Goal: Task Accomplishment & Management: Complete application form

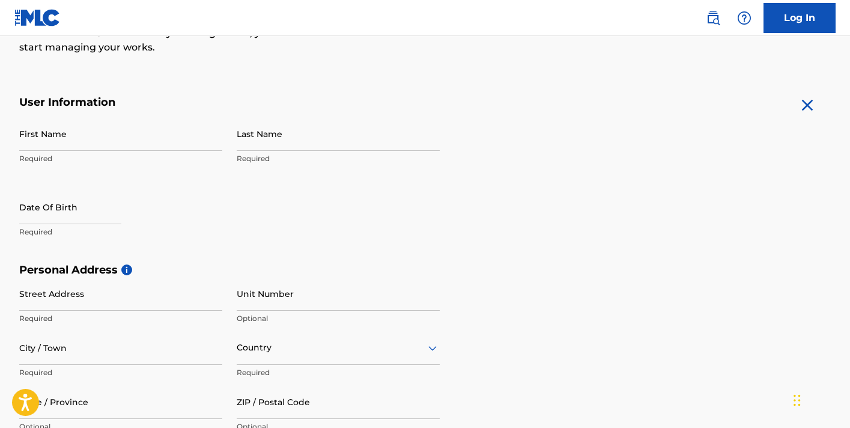
scroll to position [181, 0]
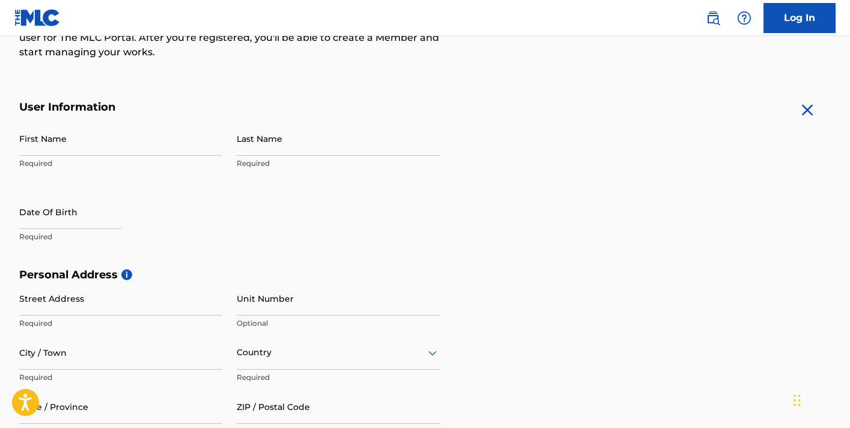
click at [115, 144] on input "First Name" at bounding box center [120, 138] width 203 height 34
type input "[PERSON_NAME] ([PERSON_NAME])"
type input "[PERSON_NAME]"
type input "[STREET_ADDRESS]"
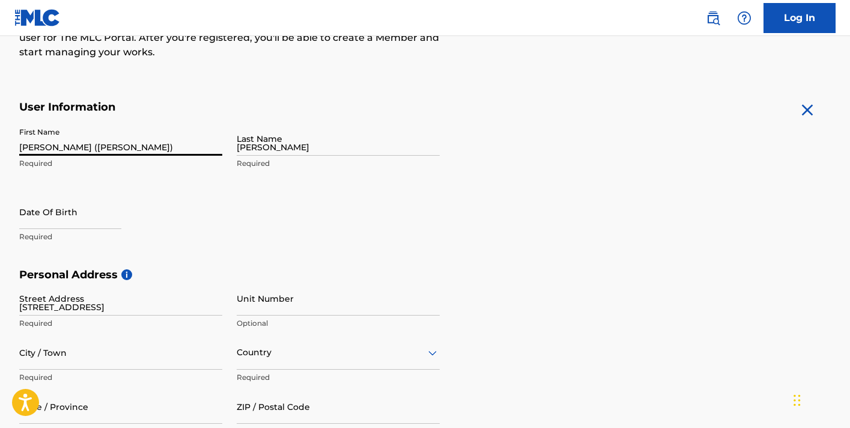
type input "[GEOGRAPHIC_DATA]"
type input "[US_STATE]"
type input "37207"
type input "818"
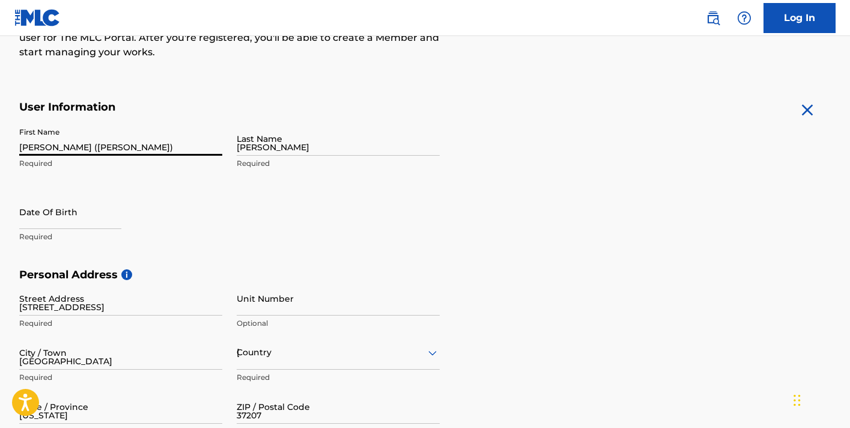
type input "4422245"
type input "[EMAIL_ADDRESS][DOMAIN_NAME]"
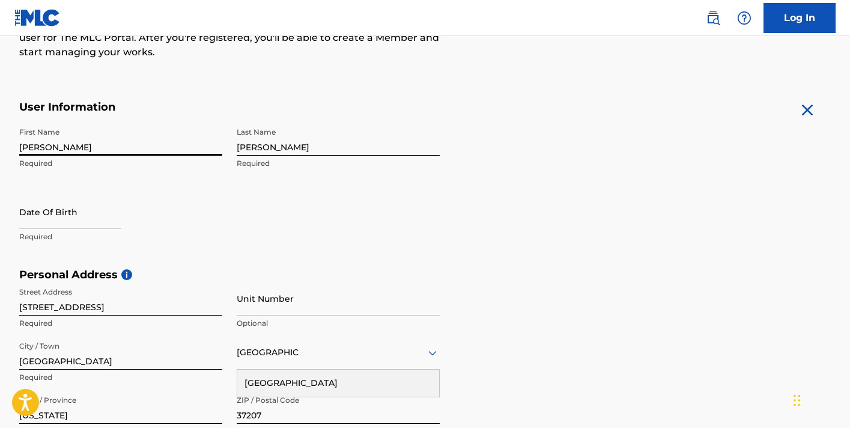
type input "[PERSON_NAME]"
click at [59, 216] on input "text" at bounding box center [70, 212] width 102 height 34
select select "7"
select select "2025"
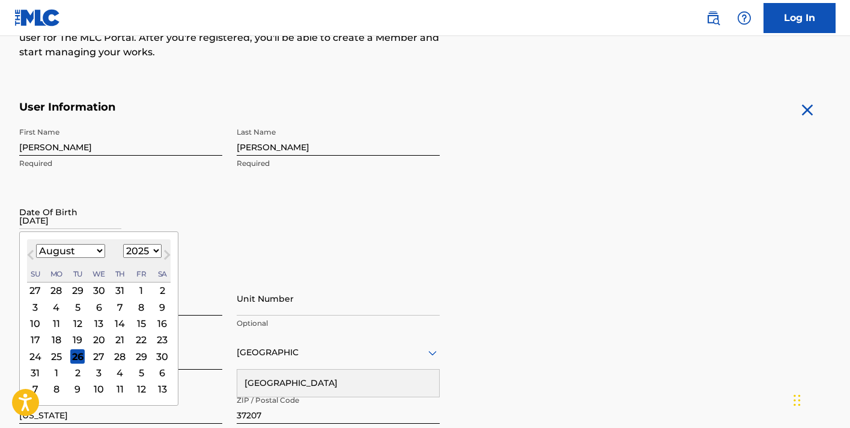
type input "[DATE]"
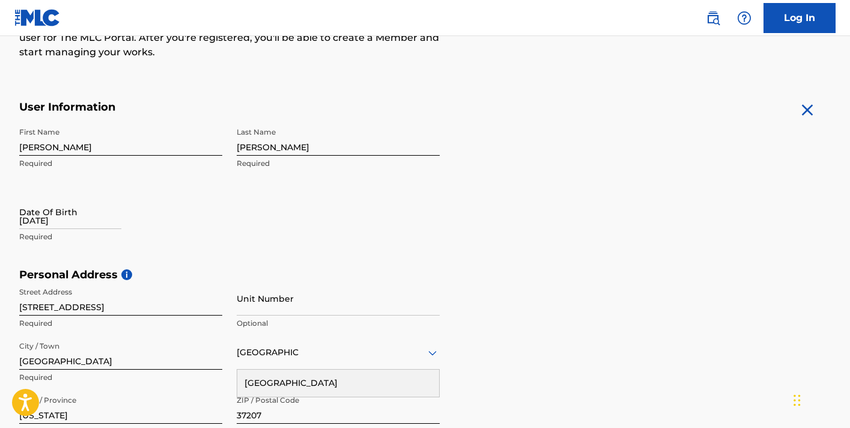
select select "7"
select select "2025"
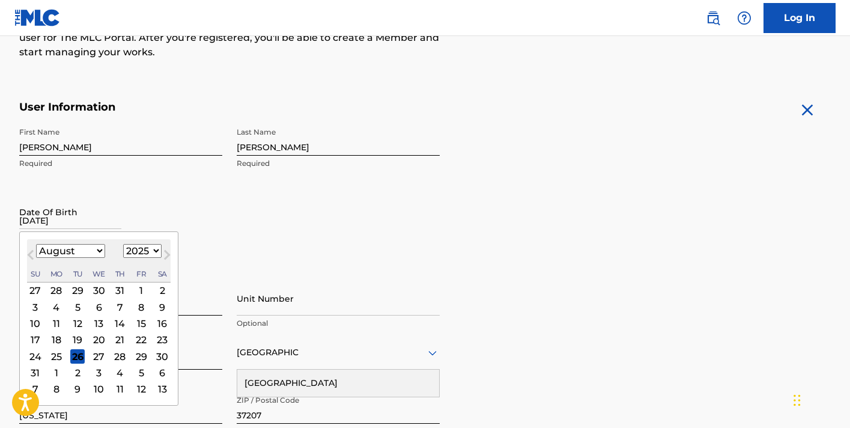
click at [41, 216] on input "[DATE]" at bounding box center [70, 212] width 102 height 34
click at [157, 248] on button "Next Month" at bounding box center [166, 257] width 19 height 19
select select "8"
click at [150, 251] on select "1899 1900 1901 1902 1903 1904 1905 1906 1907 1908 1909 1910 1911 1912 1913 1914…" at bounding box center [142, 251] width 38 height 14
select select "1999"
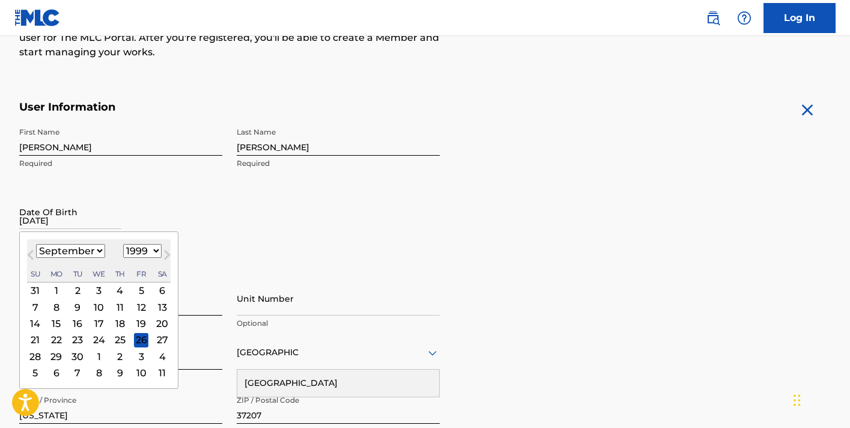
click at [123, 244] on select "1899 1900 1901 1902 1903 1904 1905 1906 1907 1908 1909 1910 1911 1912 1913 1914…" at bounding box center [142, 251] width 38 height 14
click at [74, 252] on select "January February March April May June July August September October November De…" at bounding box center [70, 251] width 69 height 14
select select "4"
click at [36, 244] on select "January February March April May June July August September October November De…" at bounding box center [70, 251] width 69 height 14
click at [163, 343] on div "22" at bounding box center [162, 339] width 14 height 14
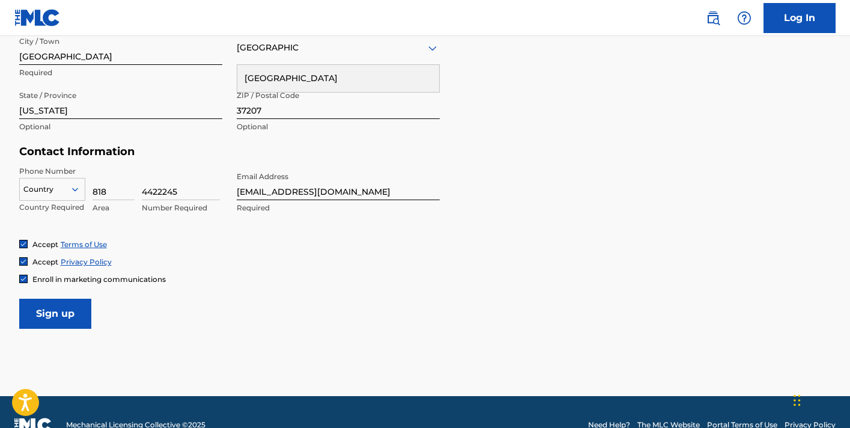
scroll to position [491, 0]
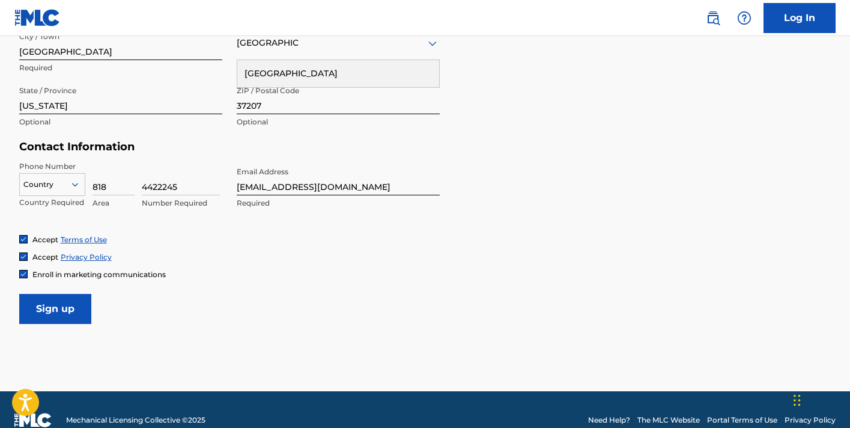
click at [70, 312] on input "Sign up" at bounding box center [55, 309] width 72 height 30
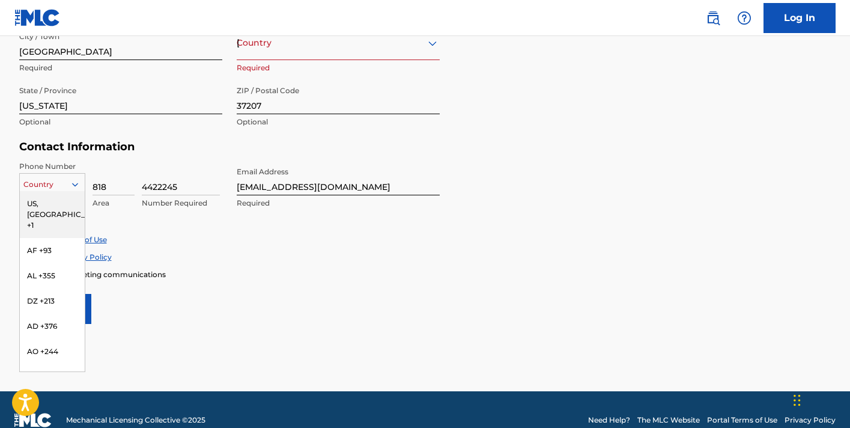
click at [44, 175] on div "Country" at bounding box center [52, 184] width 66 height 23
click at [42, 203] on div "US, [GEOGRAPHIC_DATA] +1" at bounding box center [52, 214] width 65 height 47
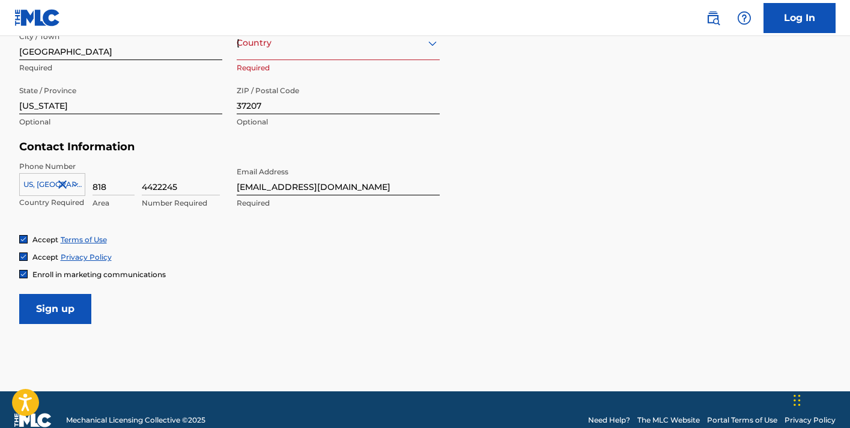
click at [26, 318] on input "Sign up" at bounding box center [55, 309] width 72 height 30
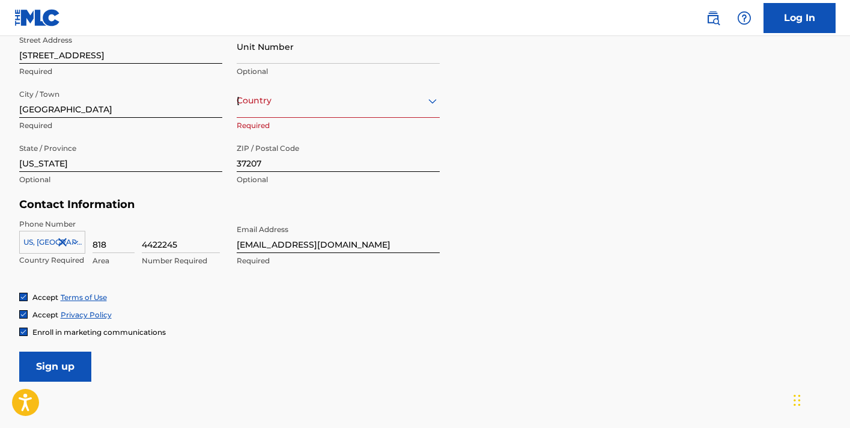
scroll to position [418, 0]
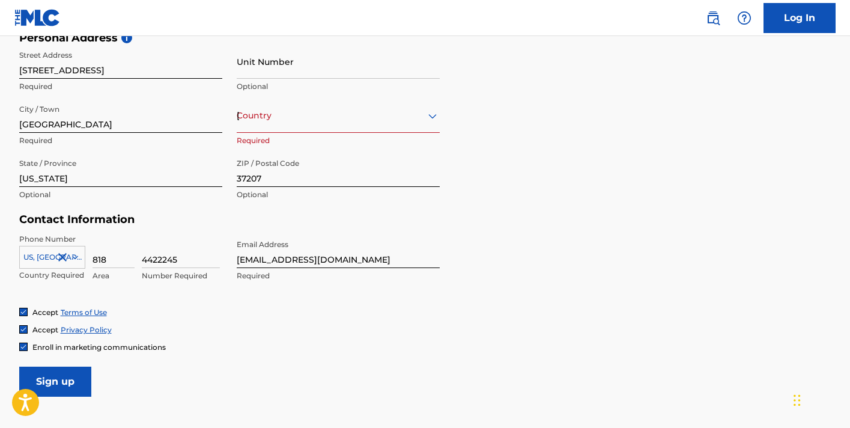
click at [260, 112] on div "[GEOGRAPHIC_DATA]" at bounding box center [338, 115] width 203 height 15
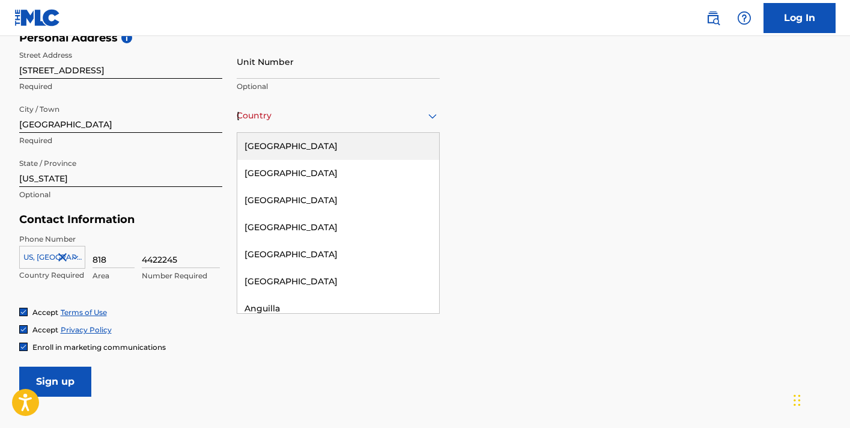
click at [261, 146] on div "[GEOGRAPHIC_DATA]" at bounding box center [338, 146] width 202 height 27
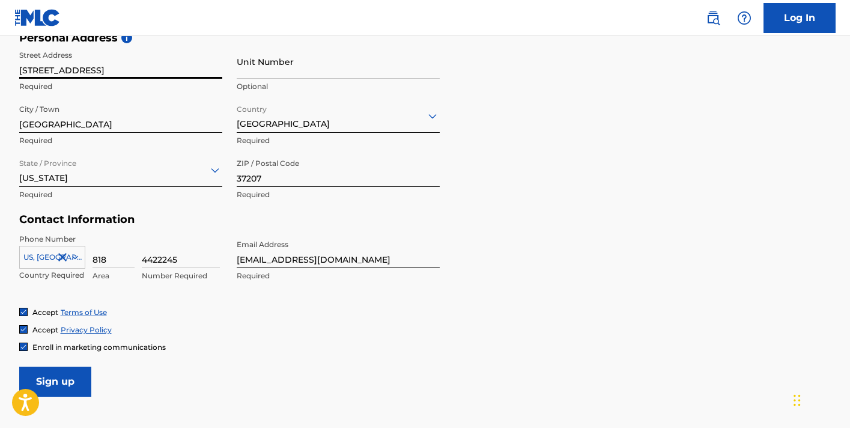
drag, startPoint x: 112, startPoint y: 66, endPoint x: 87, endPoint y: 67, distance: 25.3
click at [87, 67] on input "[STREET_ADDRESS]" at bounding box center [120, 61] width 203 height 34
type input "[STREET_ADDRESS]"
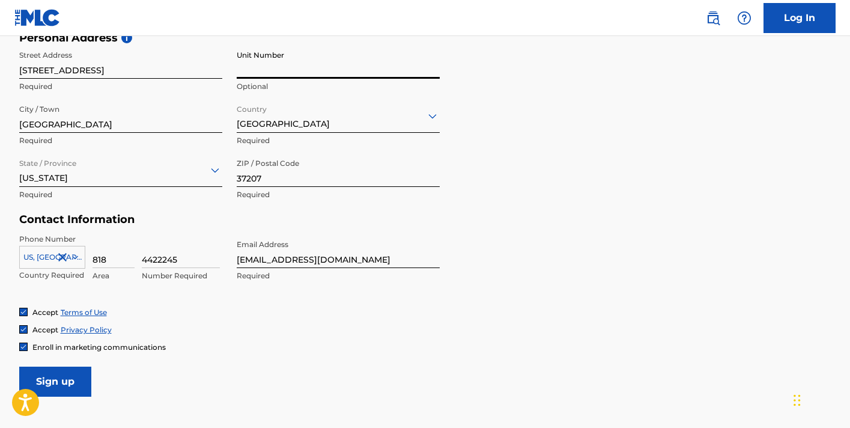
click at [257, 69] on input "Unit Number" at bounding box center [338, 61] width 203 height 34
type input "9"
click at [72, 383] on input "Sign up" at bounding box center [55, 382] width 72 height 30
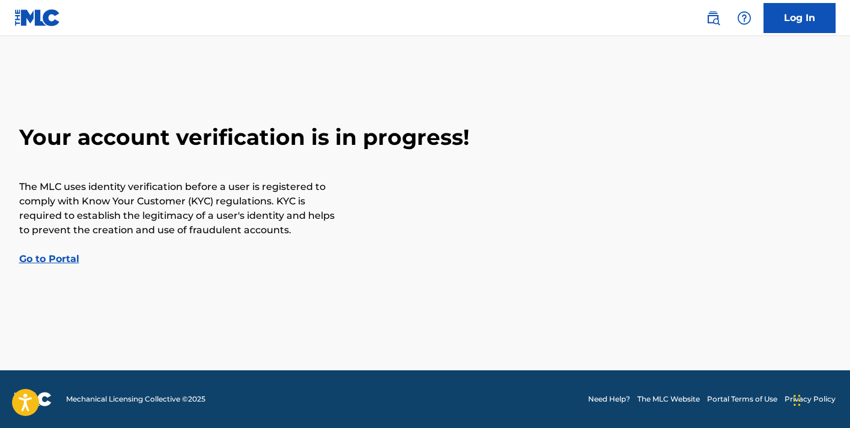
click at [47, 263] on link "Go to Portal" at bounding box center [49, 258] width 60 height 11
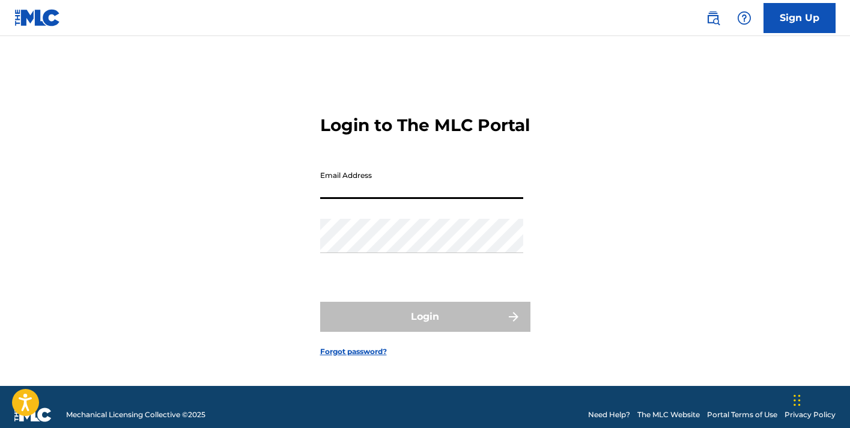
click at [336, 194] on input "Email Address" at bounding box center [421, 182] width 203 height 34
type input "[EMAIL_ADDRESS][DOMAIN_NAME]"
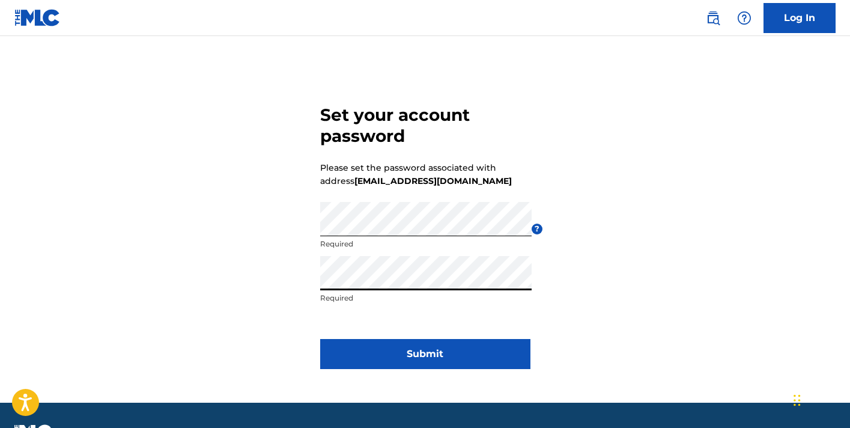
click at [388, 356] on button "Submit" at bounding box center [425, 354] width 210 height 30
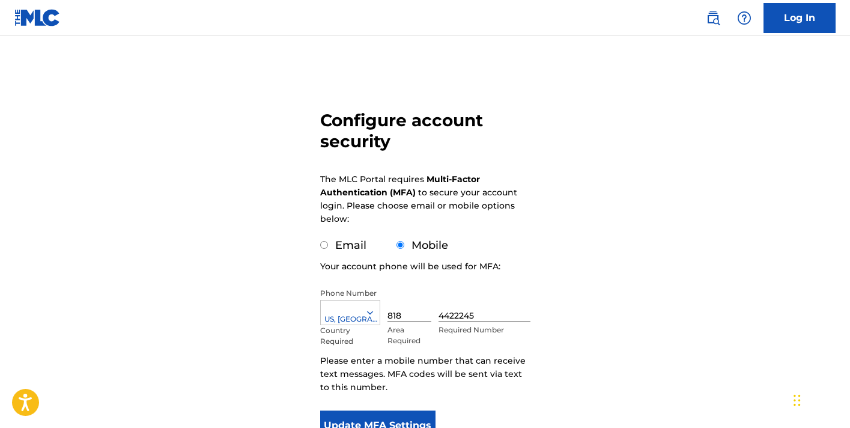
scroll to position [150, 0]
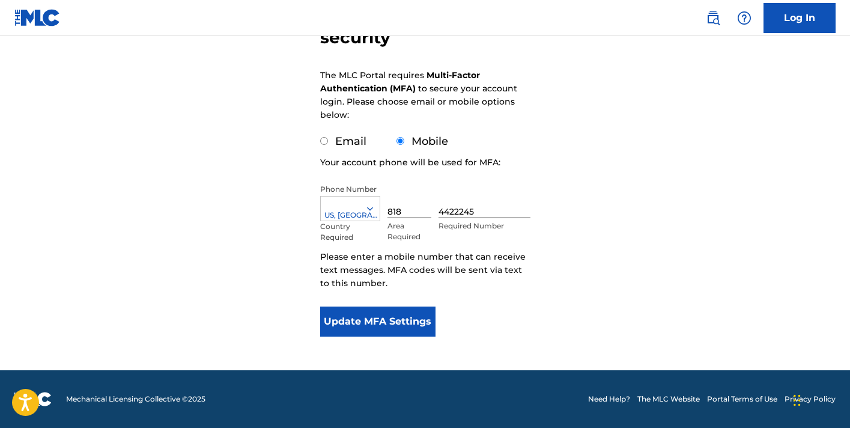
click at [374, 321] on button "Update MFA Settings" at bounding box center [378, 321] width 116 height 30
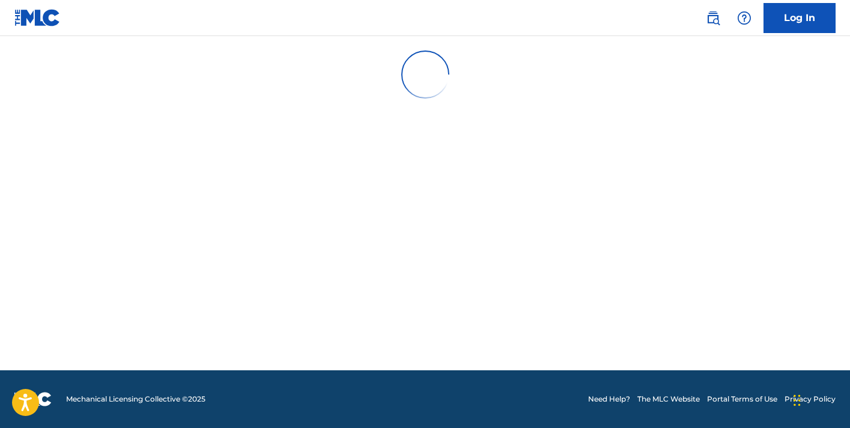
scroll to position [0, 0]
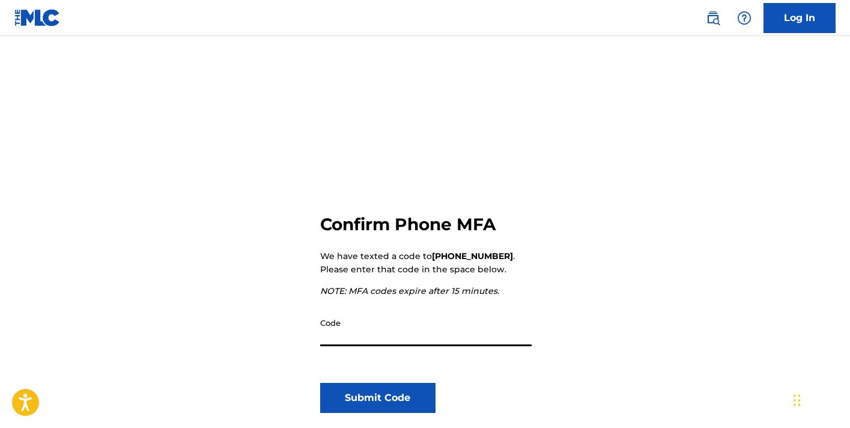
click at [358, 334] on input "Code" at bounding box center [426, 329] width 212 height 34
type input "381146"
click button "Submit Code" at bounding box center [378, 398] width 116 height 30
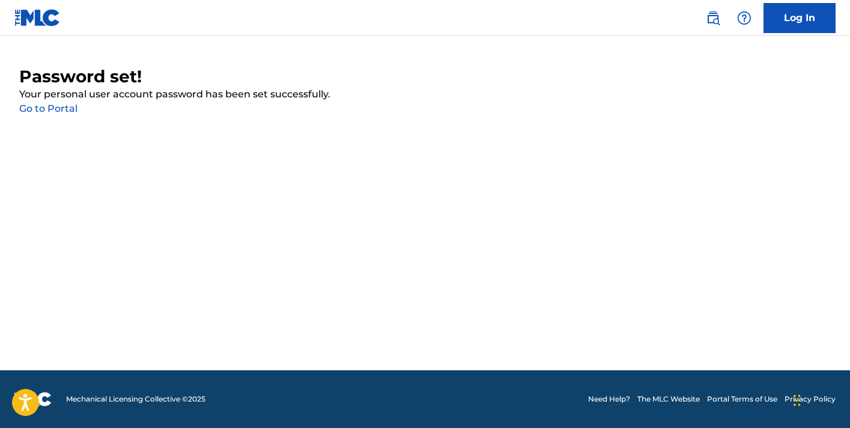
click at [65, 104] on link "Go to Portal" at bounding box center [48, 108] width 58 height 11
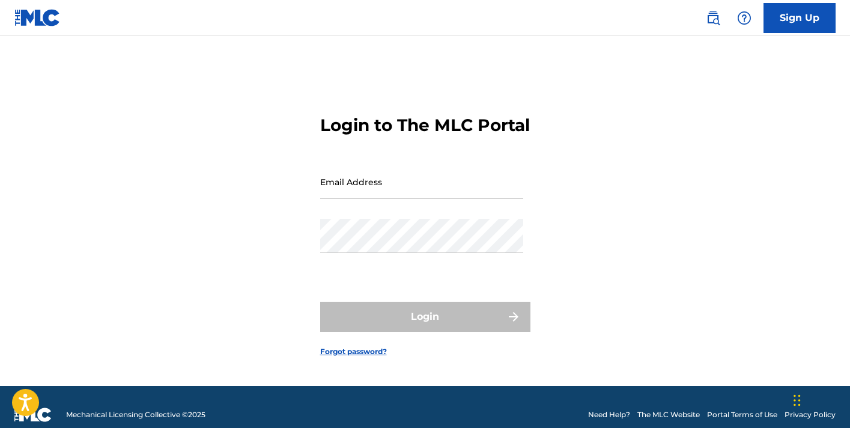
click at [374, 188] on input "Email Address" at bounding box center [421, 182] width 203 height 34
type input "[EMAIL_ADDRESS][DOMAIN_NAME]"
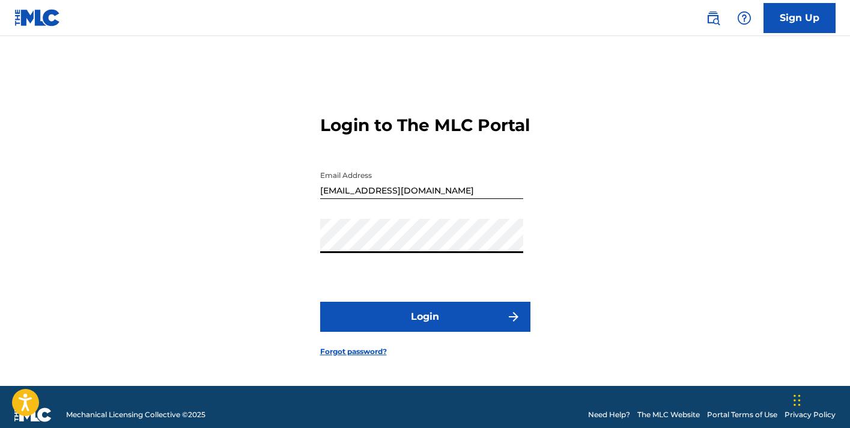
click at [406, 323] on button "Login" at bounding box center [425, 317] width 210 height 30
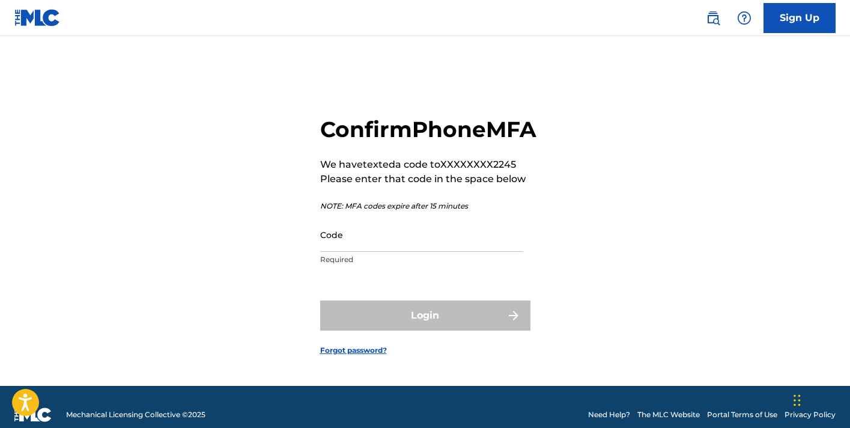
click at [356, 252] on input "Code" at bounding box center [421, 235] width 203 height 34
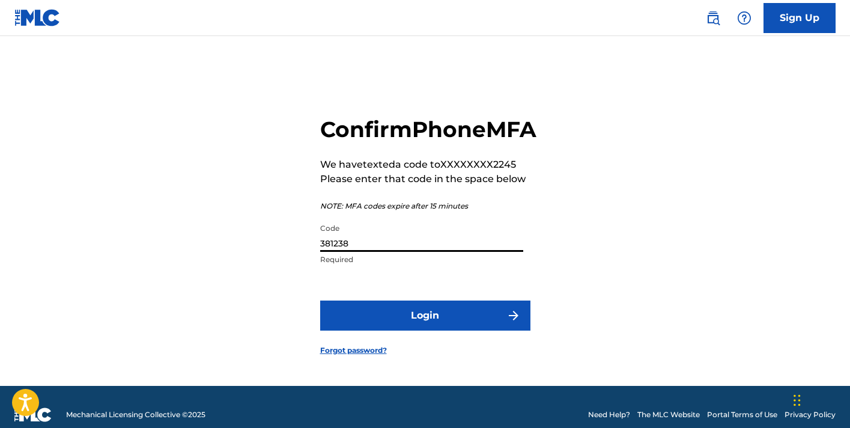
type input "381238"
click at [320, 300] on button "Login" at bounding box center [425, 315] width 210 height 30
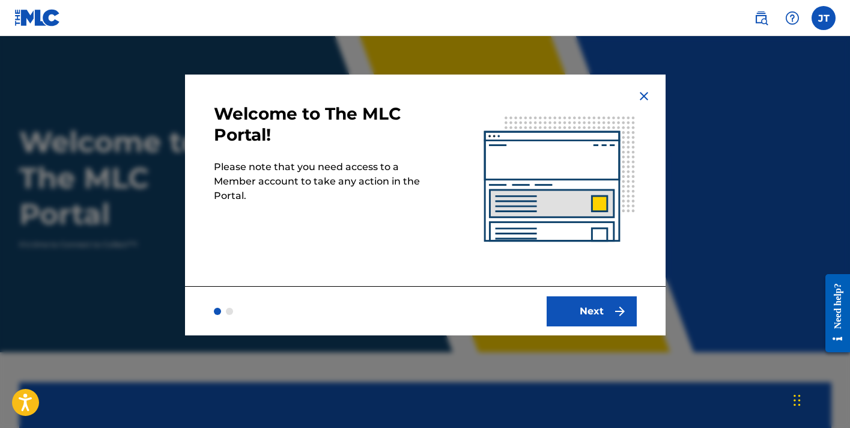
click at [576, 314] on button "Next" at bounding box center [592, 311] width 90 height 30
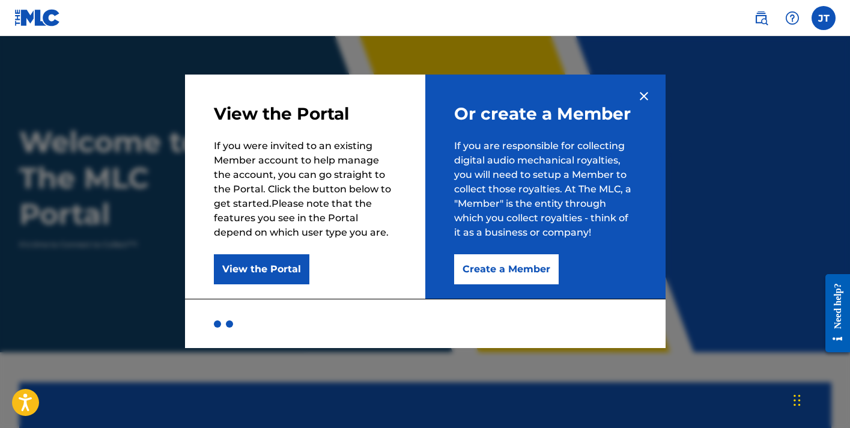
click at [510, 263] on button "Create a Member" at bounding box center [506, 269] width 105 height 30
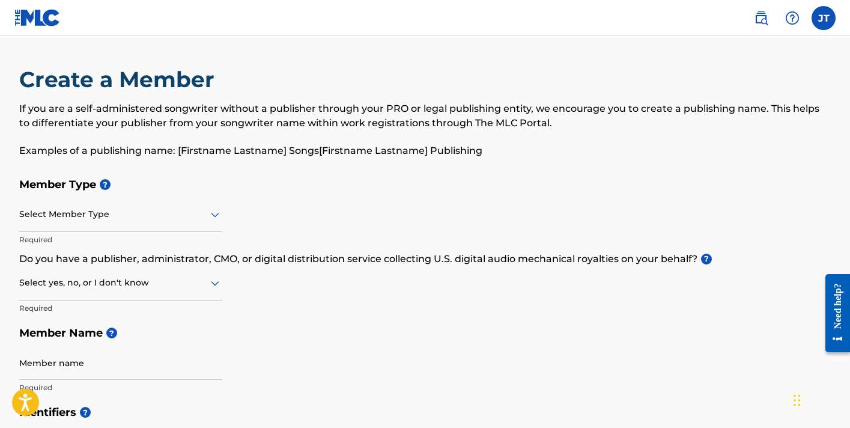
click at [75, 212] on div at bounding box center [120, 214] width 203 height 15
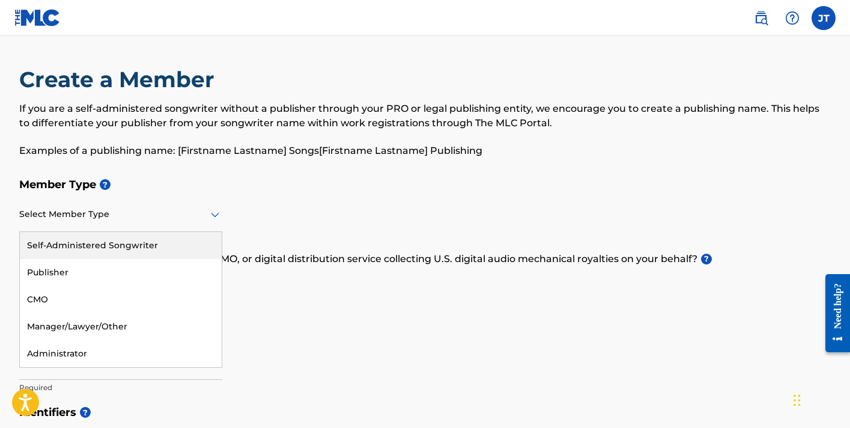
click at [70, 242] on div "Self-Administered Songwriter" at bounding box center [121, 245] width 202 height 27
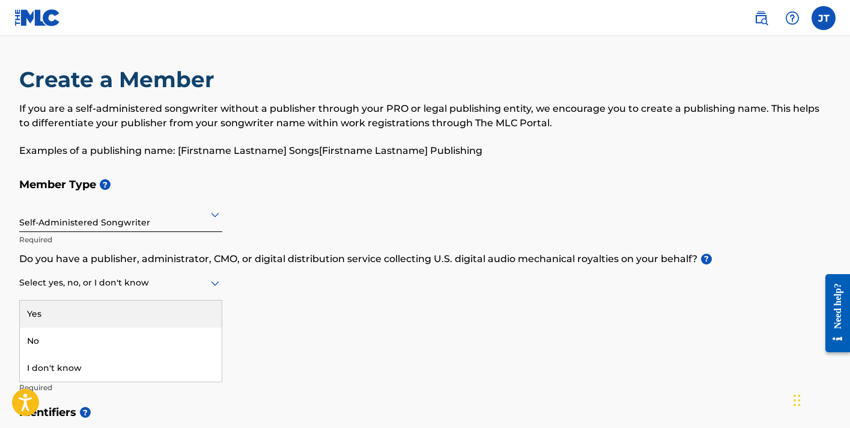
click at [69, 289] on div at bounding box center [120, 282] width 203 height 15
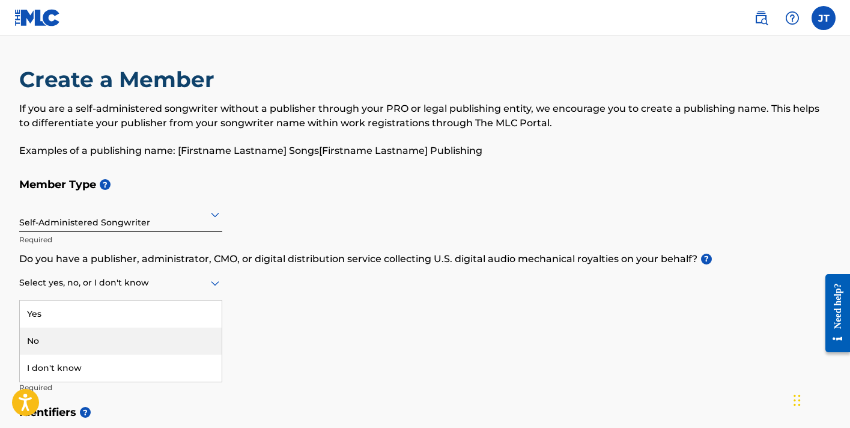
click at [52, 337] on div "No" at bounding box center [121, 340] width 202 height 27
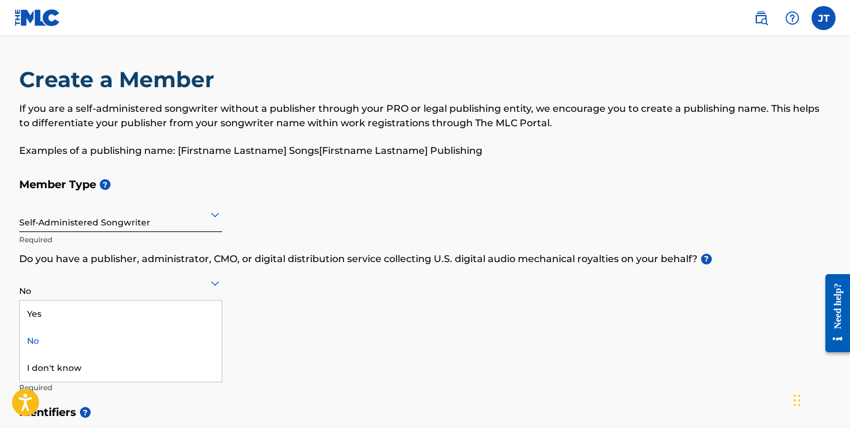
click at [97, 287] on div at bounding box center [120, 282] width 203 height 15
click at [58, 309] on div "Yes" at bounding box center [121, 313] width 202 height 27
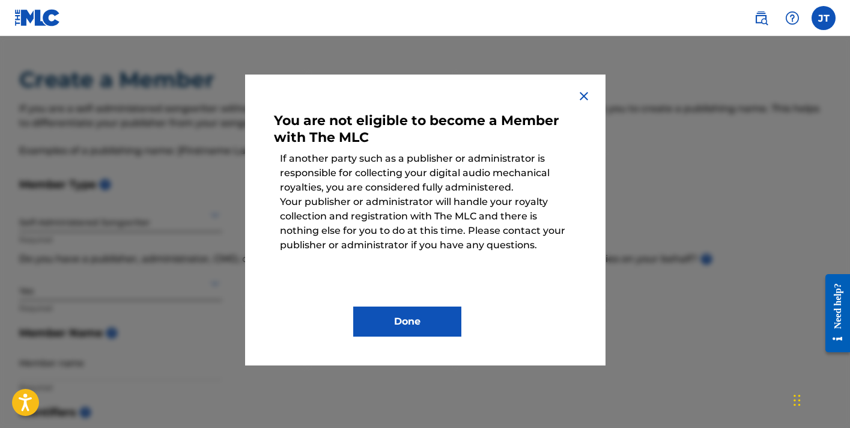
click at [585, 94] on img at bounding box center [584, 96] width 14 height 14
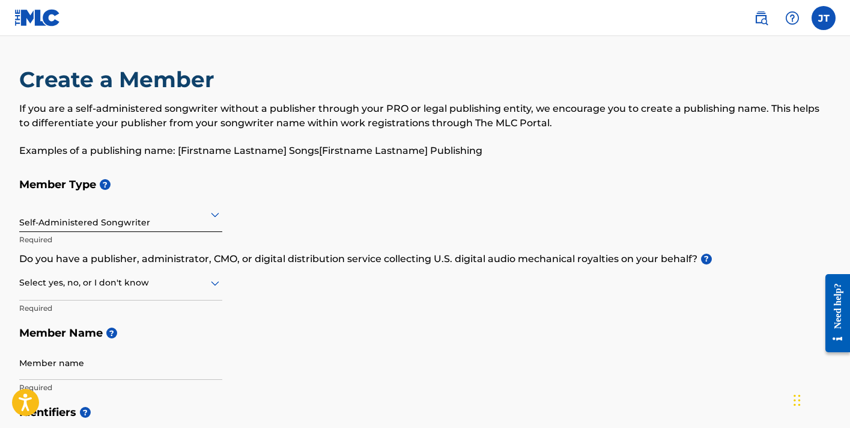
click at [793, 18] on img at bounding box center [792, 18] width 14 height 14
click at [756, 16] on img at bounding box center [761, 18] width 14 height 14
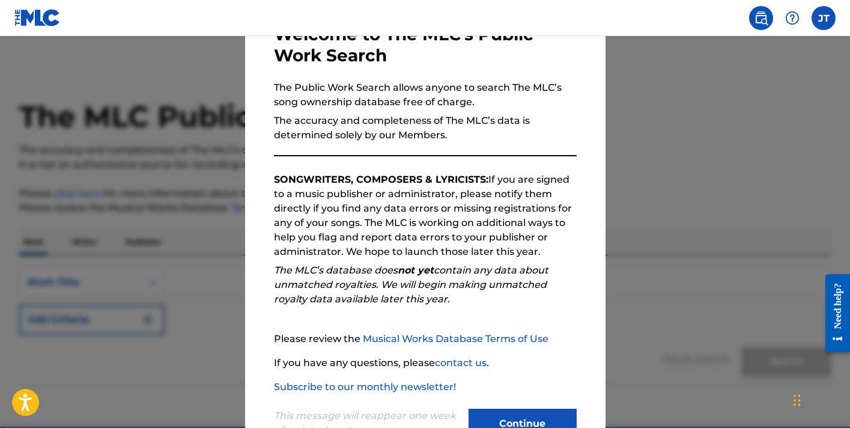
scroll to position [122, 0]
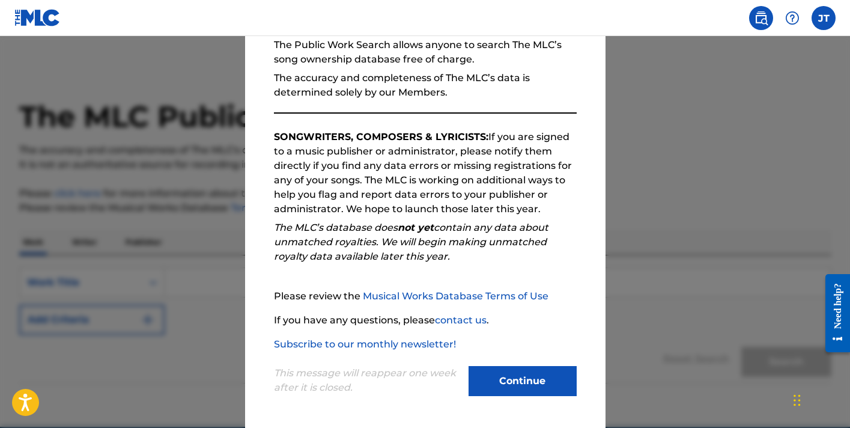
click at [645, 156] on div at bounding box center [425, 250] width 850 height 428
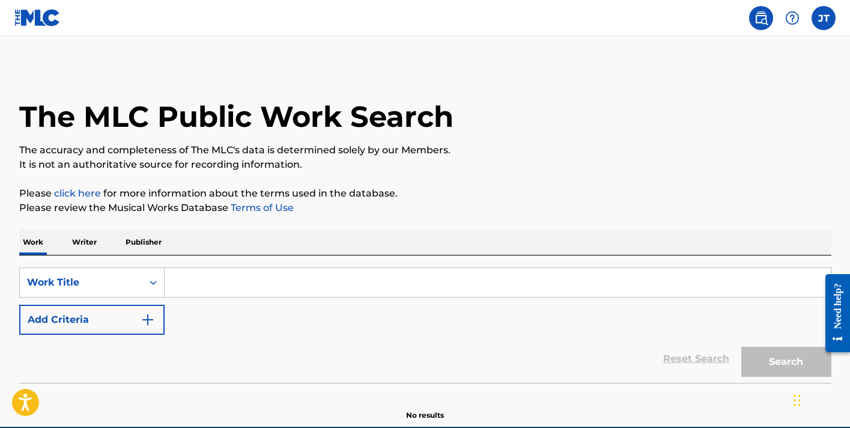
click at [820, 19] on label at bounding box center [824, 18] width 24 height 24
click at [824, 18] on input "JT Julia Trites juliellemusic615@gmail.com Notification Preferences Profile Log…" at bounding box center [824, 18] width 0 height 0
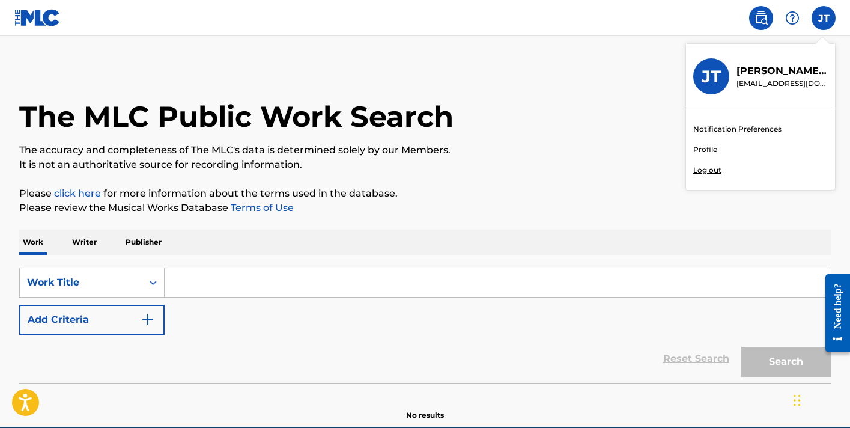
click at [713, 76] on h3 "JT" at bounding box center [711, 76] width 19 height 21
click at [824, 18] on input "JT Julia Trites juliellemusic615@gmail.com Notification Preferences Profile Log…" at bounding box center [824, 18] width 0 height 0
click at [766, 78] on p "Julia Trites" at bounding box center [782, 71] width 91 height 14
click at [824, 18] on input "JT Julia Trites juliellemusic615@gmail.com Notification Preferences Profile Log…" at bounding box center [824, 18] width 0 height 0
click at [707, 152] on link "Profile" at bounding box center [705, 149] width 24 height 11
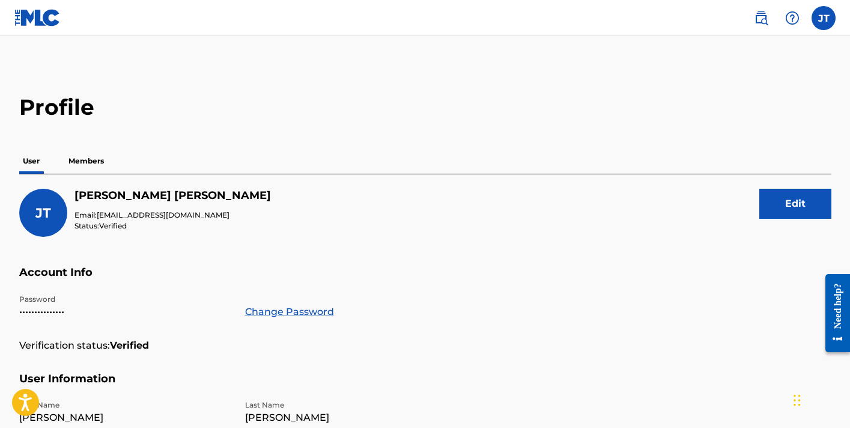
click at [74, 158] on p "Members" at bounding box center [86, 160] width 43 height 25
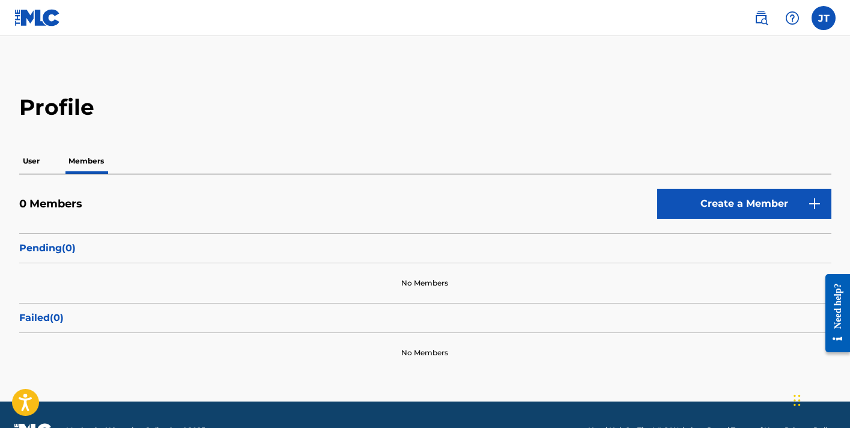
click at [34, 160] on p "User" at bounding box center [31, 160] width 24 height 25
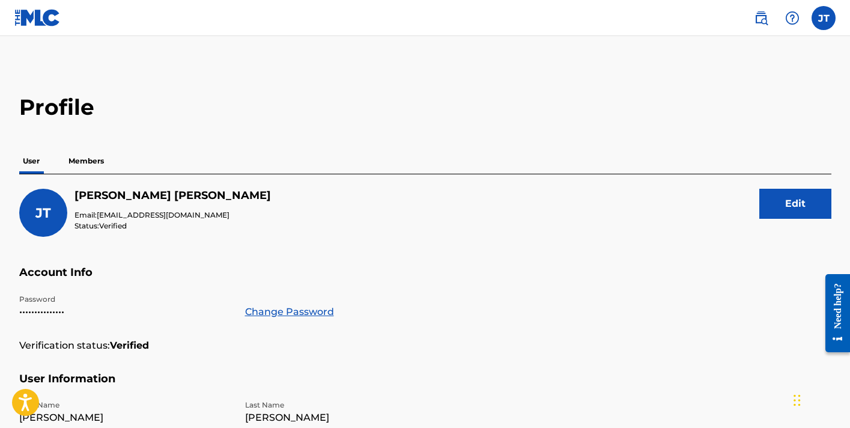
click at [90, 156] on p "Members" at bounding box center [86, 160] width 43 height 25
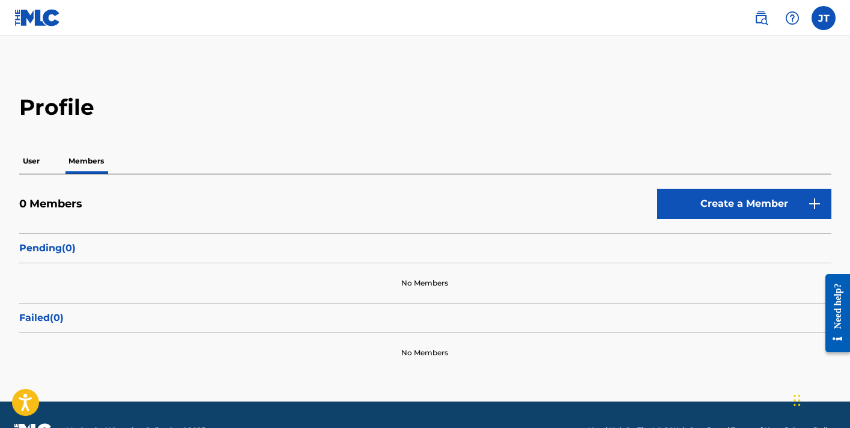
click at [715, 223] on div "0 Members Create a Member" at bounding box center [425, 211] width 812 height 44
click at [714, 216] on link "Create a Member" at bounding box center [744, 204] width 174 height 30
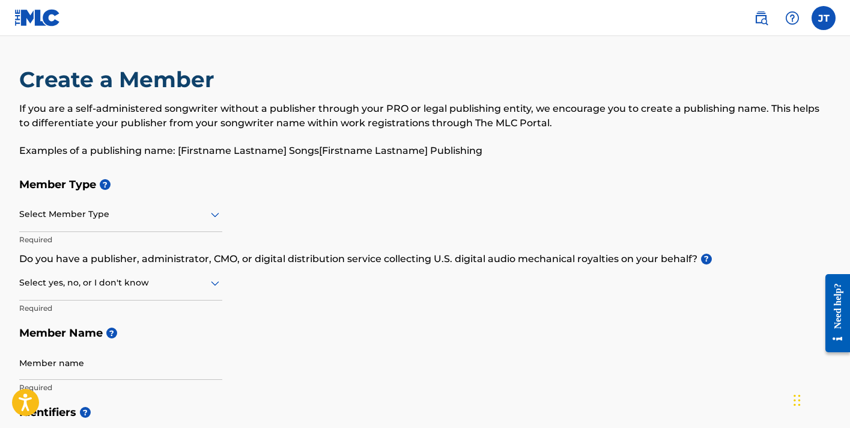
click at [115, 215] on div at bounding box center [120, 214] width 203 height 15
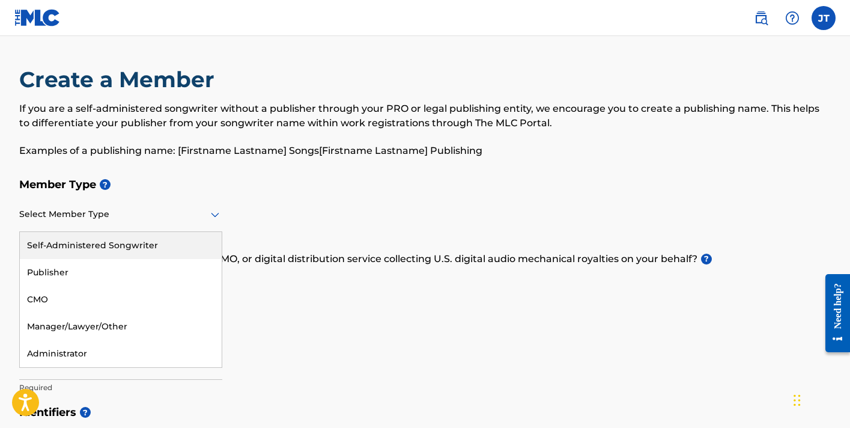
click at [70, 244] on div "Self-Administered Songwriter" at bounding box center [121, 245] width 202 height 27
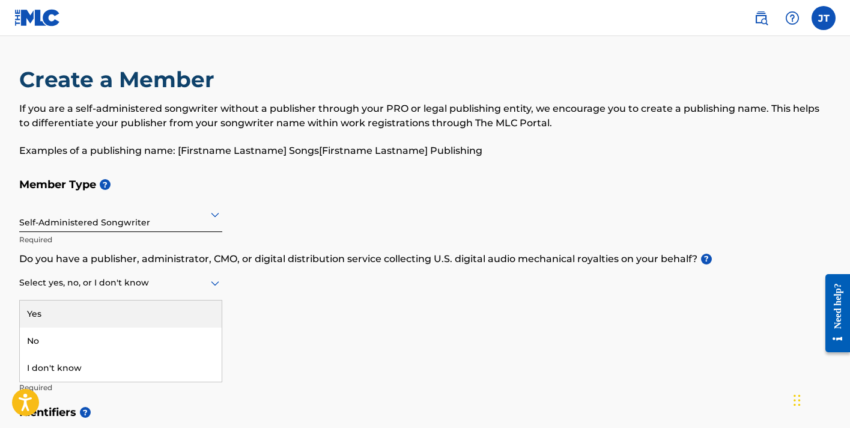
click at [85, 285] on div at bounding box center [120, 282] width 203 height 15
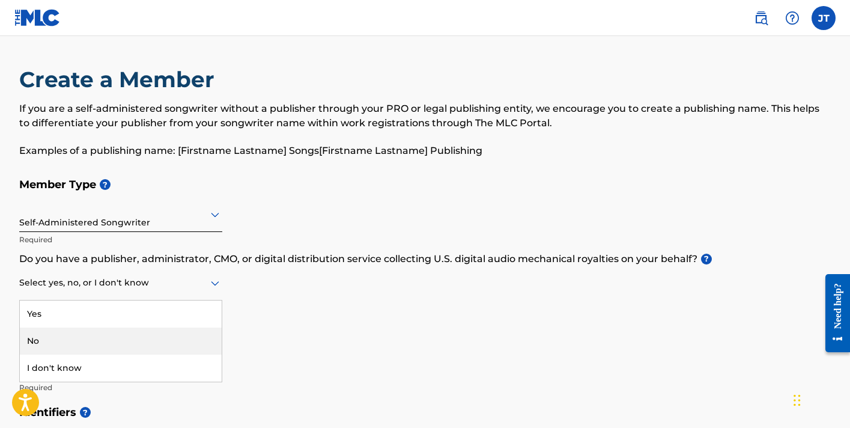
click at [49, 341] on div "No" at bounding box center [121, 340] width 202 height 27
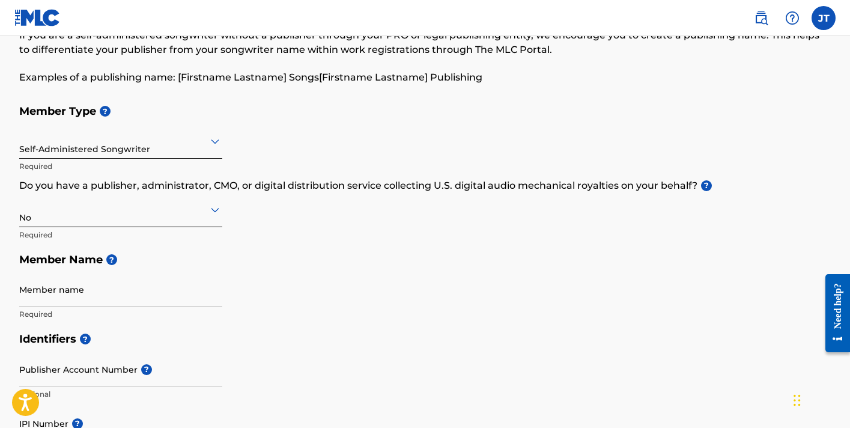
scroll to position [94, 0]
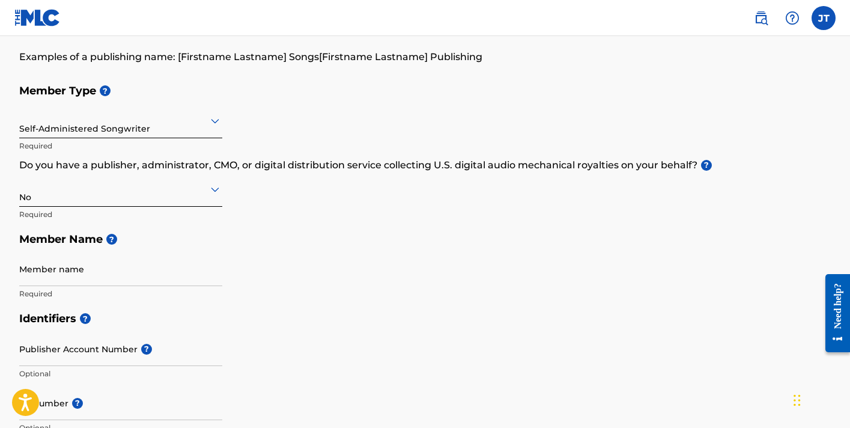
click at [52, 272] on input "Member name" at bounding box center [120, 269] width 203 height 34
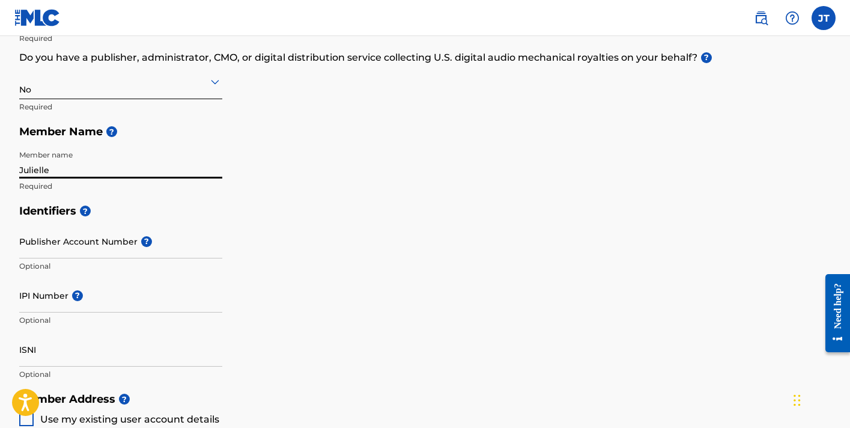
scroll to position [204, 0]
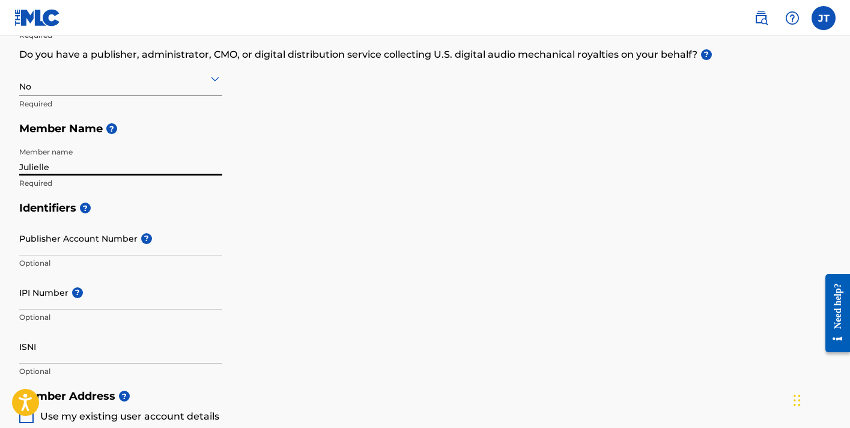
type input "Julielle"
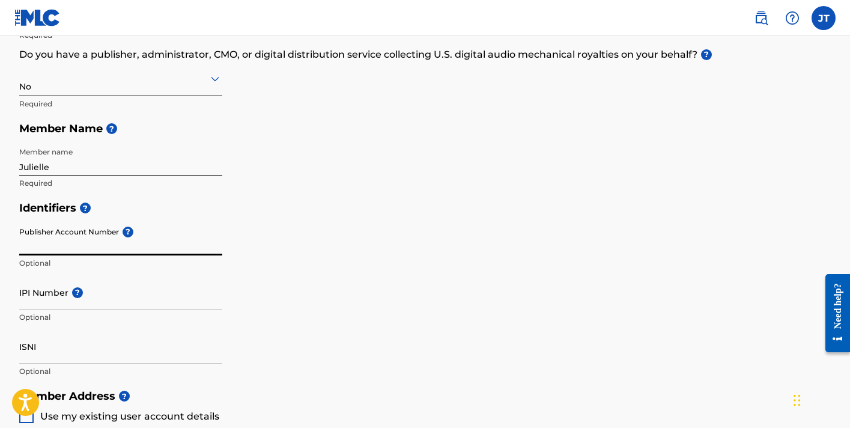
click at [62, 233] on input "Publisher Account Number ?" at bounding box center [120, 238] width 203 height 34
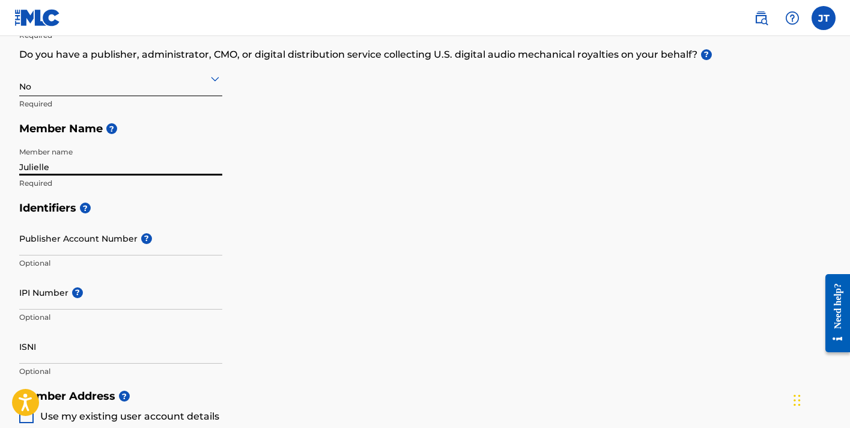
click at [50, 168] on input "Julielle" at bounding box center [120, 158] width 203 height 34
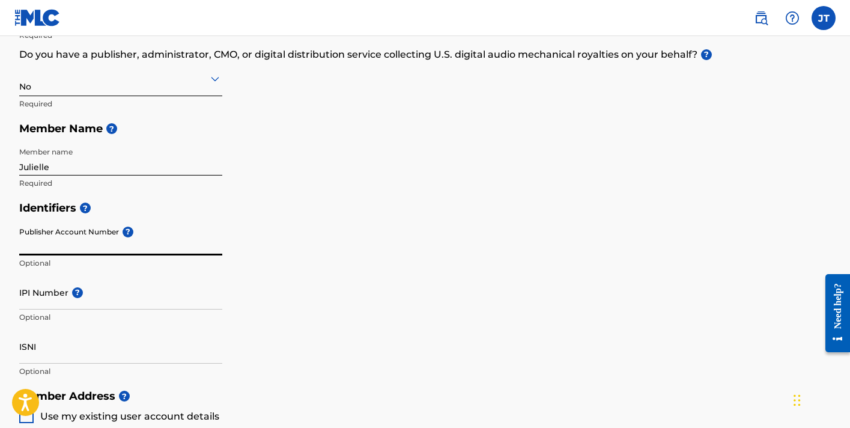
click at [40, 240] on input "Publisher Account Number ?" at bounding box center [120, 238] width 203 height 34
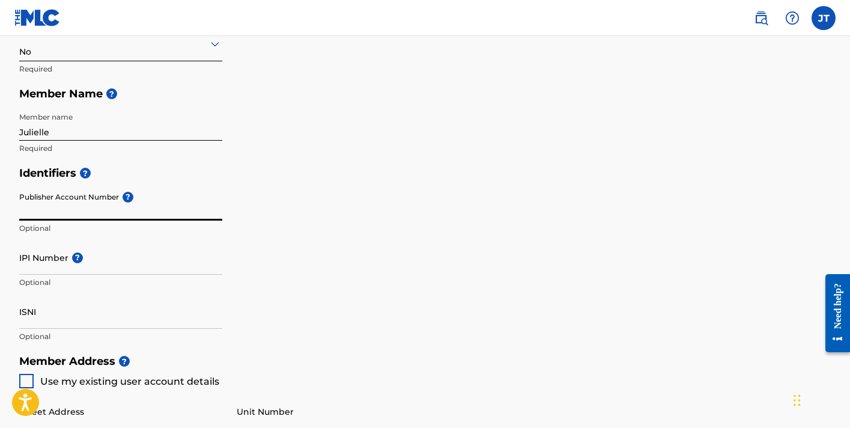
scroll to position [241, 0]
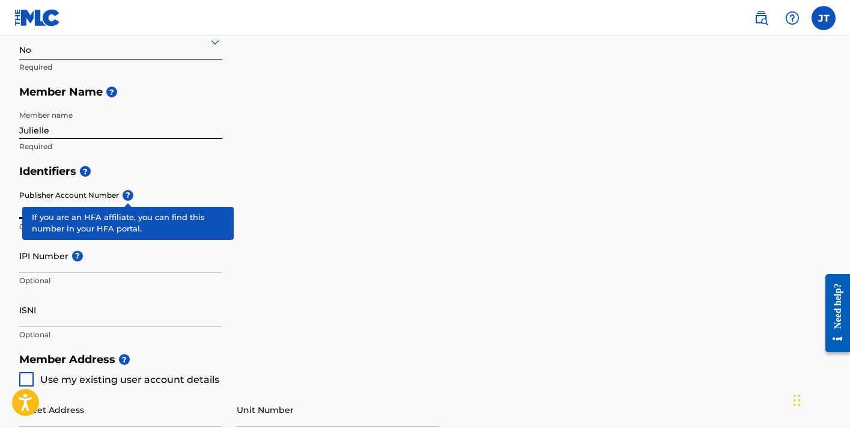
click at [129, 198] on span "?" at bounding box center [128, 195] width 11 height 11
click at [129, 198] on input "Publisher Account Number ?" at bounding box center [120, 201] width 203 height 34
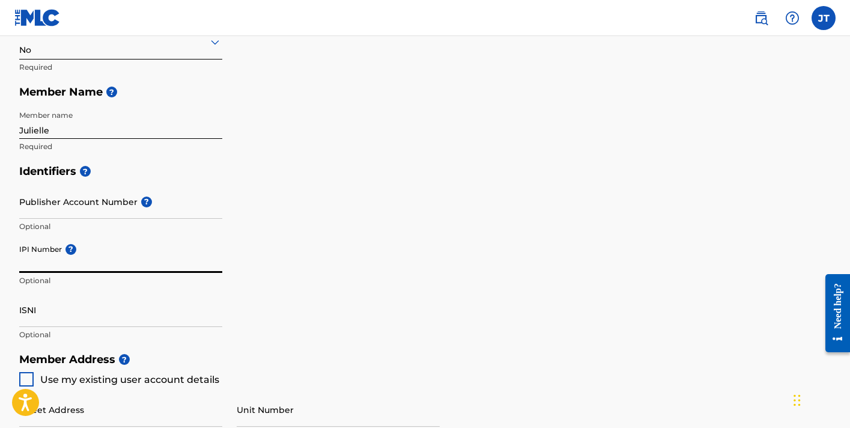
click at [53, 259] on input "IPI Number ?" at bounding box center [120, 256] width 203 height 34
click at [293, 319] on div "Identifiers ? Publisher Account Number ? Optional IPI Number ? Optional ISNI Op…" at bounding box center [425, 253] width 812 height 188
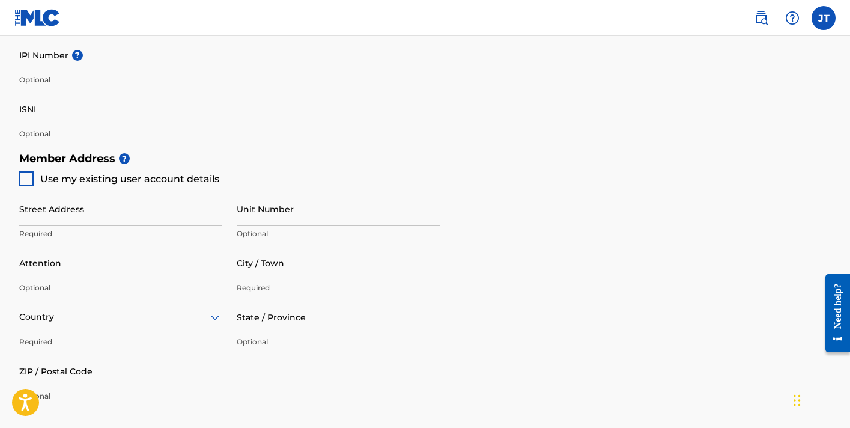
scroll to position [442, 0]
click at [26, 181] on div at bounding box center [26, 178] width 14 height 14
type input "[STREET_ADDRESS]"
type input "[GEOGRAPHIC_DATA]"
type input "37207"
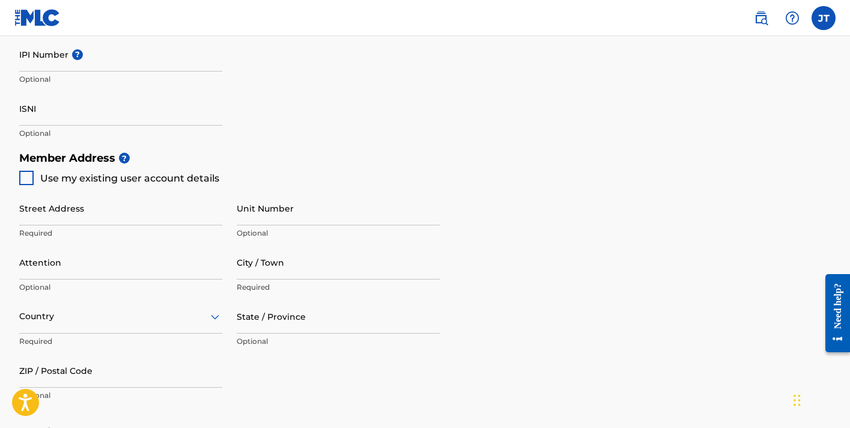
type input "818"
type input "4422245"
type input "[EMAIL_ADDRESS][DOMAIN_NAME]"
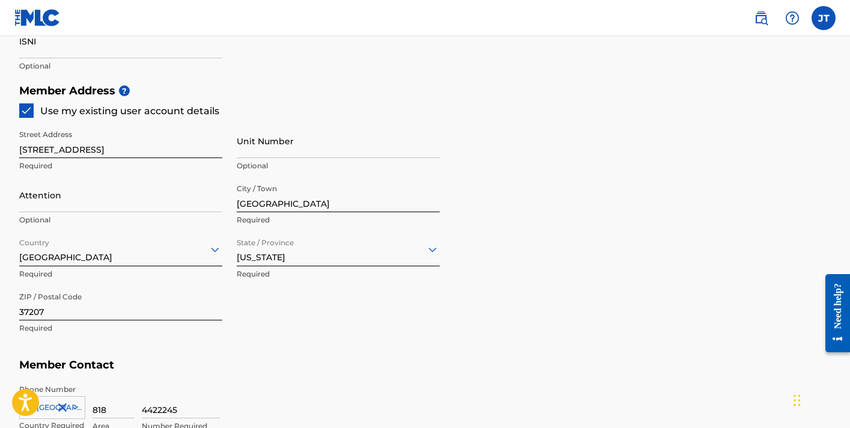
scroll to position [513, 0]
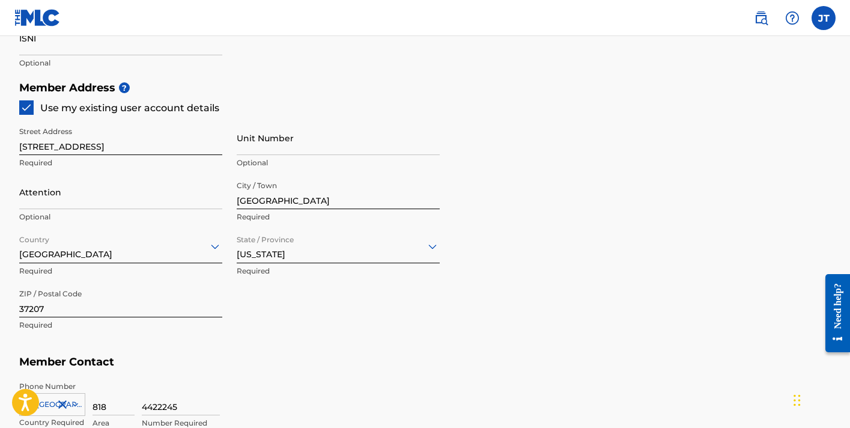
click at [273, 143] on input "Unit Number" at bounding box center [338, 138] width 203 height 34
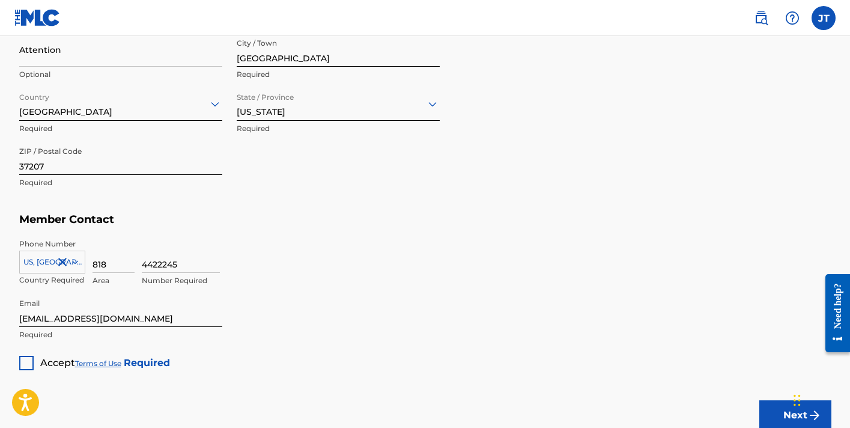
scroll to position [707, 0]
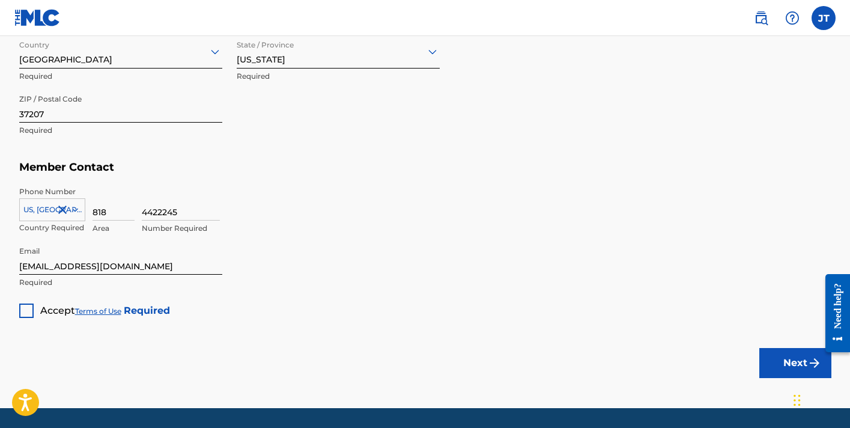
type input "9"
click at [26, 314] on div at bounding box center [26, 310] width 14 height 14
click at [784, 365] on button "Next" at bounding box center [796, 363] width 72 height 30
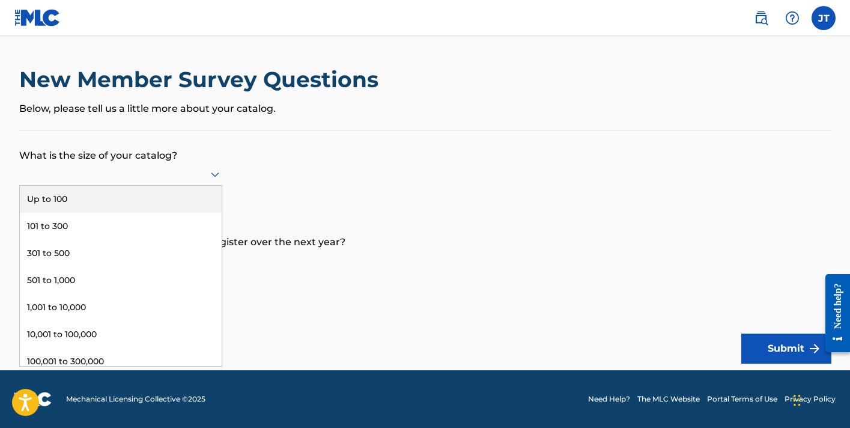
click at [133, 181] on div at bounding box center [120, 174] width 203 height 23
click at [126, 190] on div "Up to 100" at bounding box center [121, 199] width 202 height 27
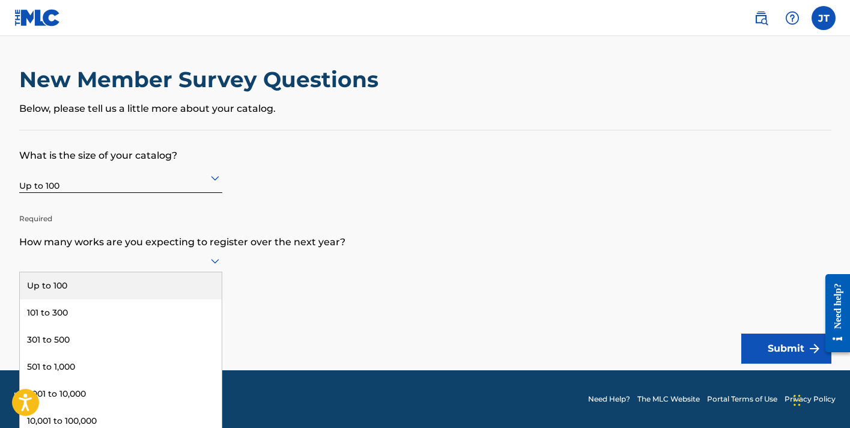
scroll to position [1, 0]
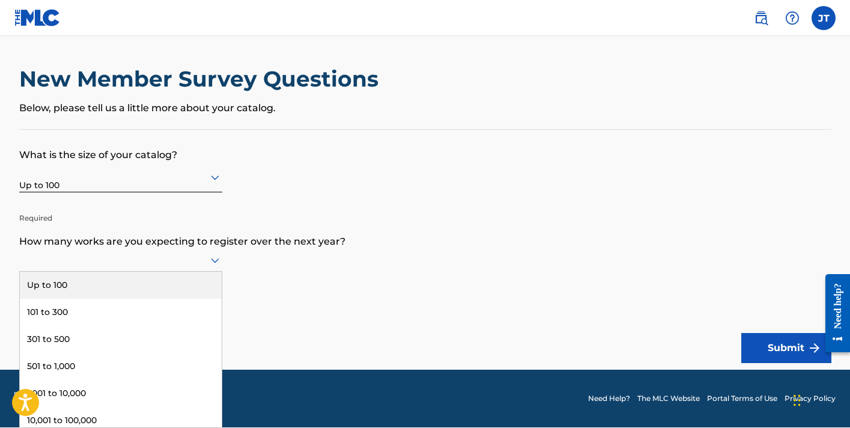
click at [109, 263] on div at bounding box center [120, 259] width 203 height 15
click at [92, 282] on div "Up to 100" at bounding box center [121, 285] width 202 height 27
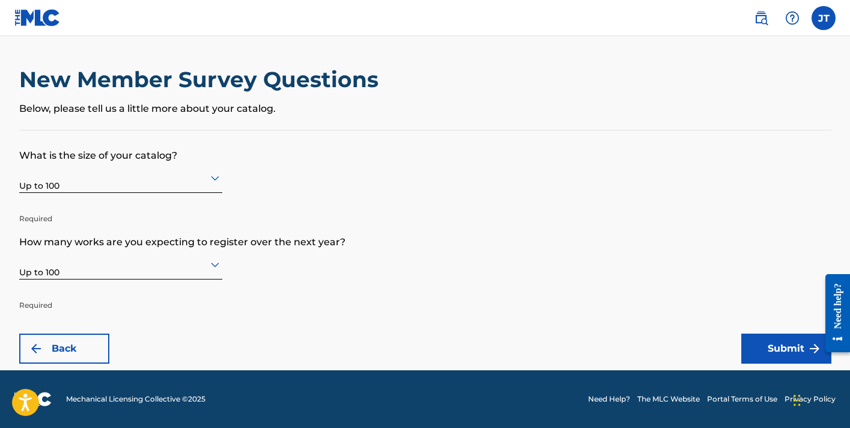
scroll to position [0, 0]
click at [793, 348] on button "Submit" at bounding box center [787, 348] width 90 height 30
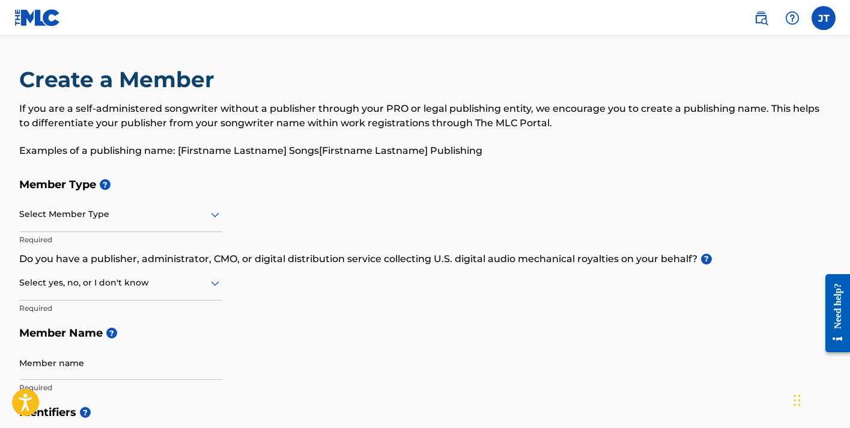
click at [81, 218] on div at bounding box center [120, 214] width 203 height 15
click at [364, 195] on h5 "Member Type ?" at bounding box center [425, 185] width 812 height 26
click at [87, 215] on div at bounding box center [120, 214] width 203 height 15
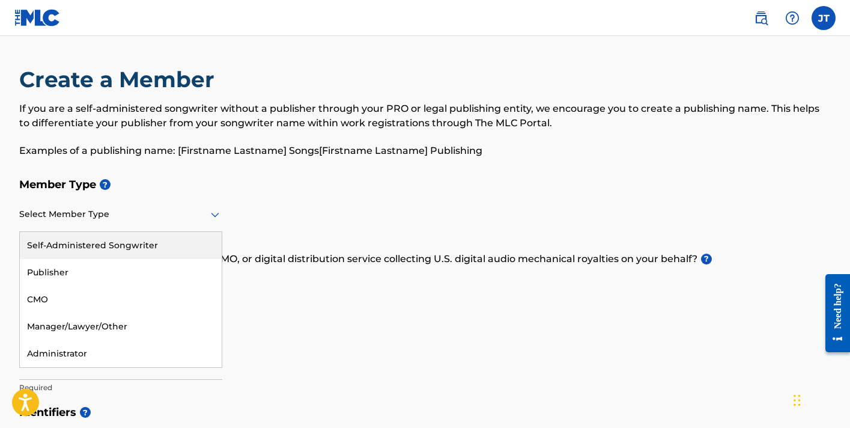
click at [79, 242] on div "Self-Administered Songwriter" at bounding box center [121, 245] width 202 height 27
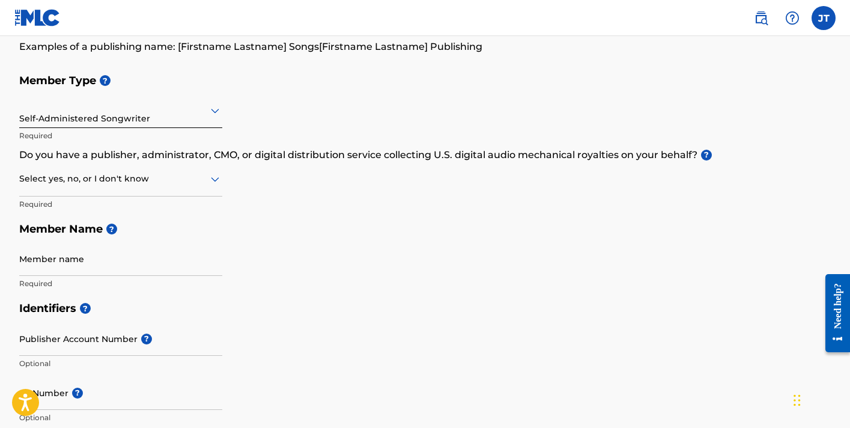
scroll to position [108, 0]
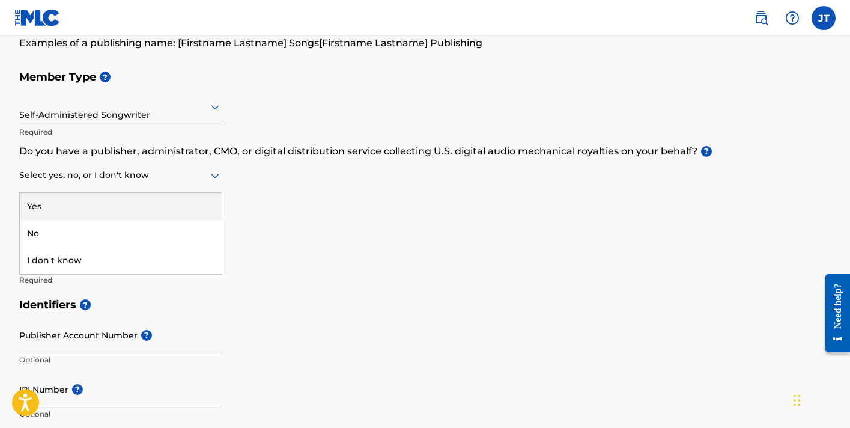
click at [69, 172] on div at bounding box center [120, 175] width 203 height 15
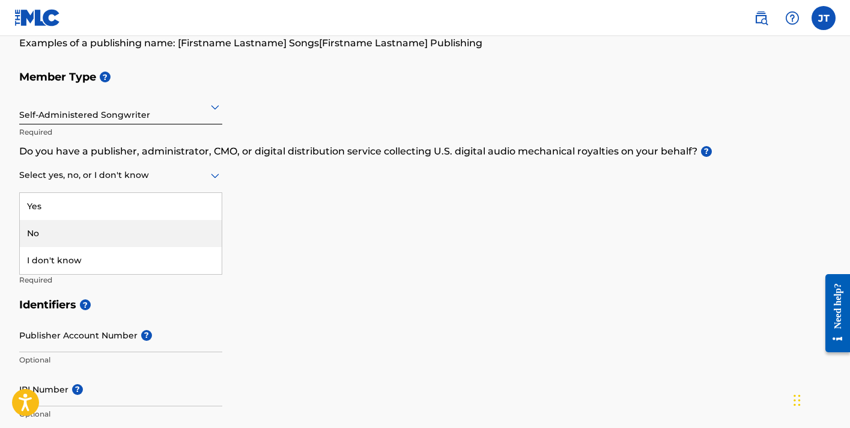
click at [49, 228] on div "No" at bounding box center [121, 233] width 202 height 27
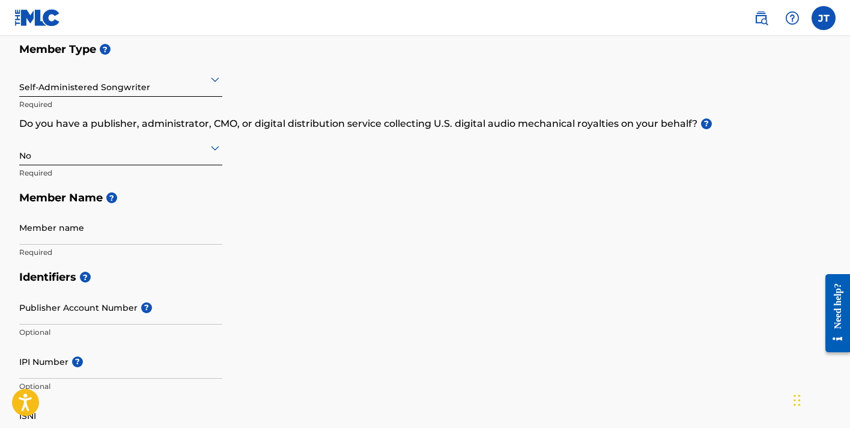
scroll to position [142, 0]
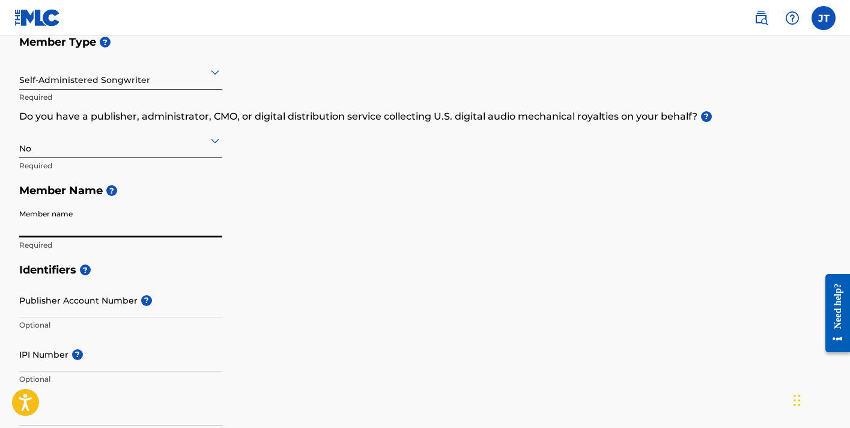
click at [49, 228] on input "Member name" at bounding box center [120, 220] width 203 height 34
click at [147, 178] on h5 "Member Name ?" at bounding box center [425, 191] width 812 height 26
click at [94, 223] on input "Member name" at bounding box center [120, 220] width 203 height 34
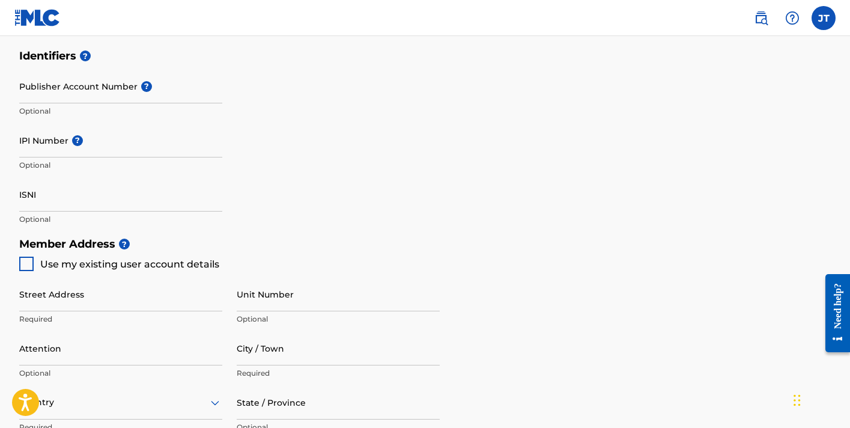
scroll to position [362, 0]
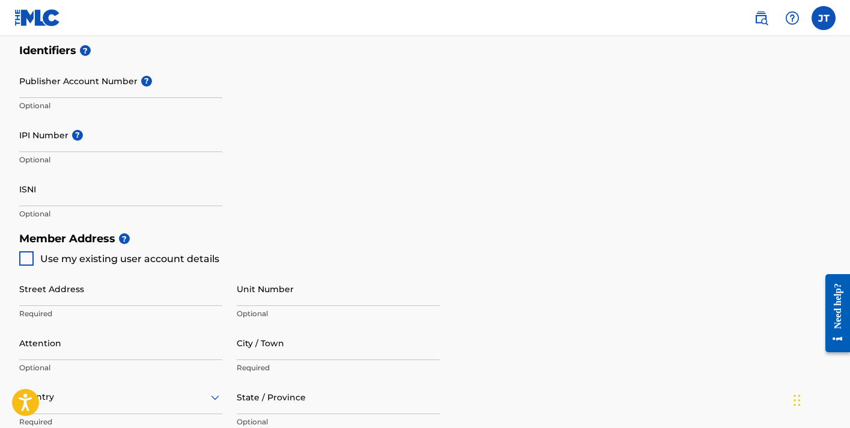
type input "Julielle"
click at [20, 258] on div at bounding box center [26, 258] width 14 height 14
type input "[STREET_ADDRESS]"
type input "[GEOGRAPHIC_DATA]"
type input "37207"
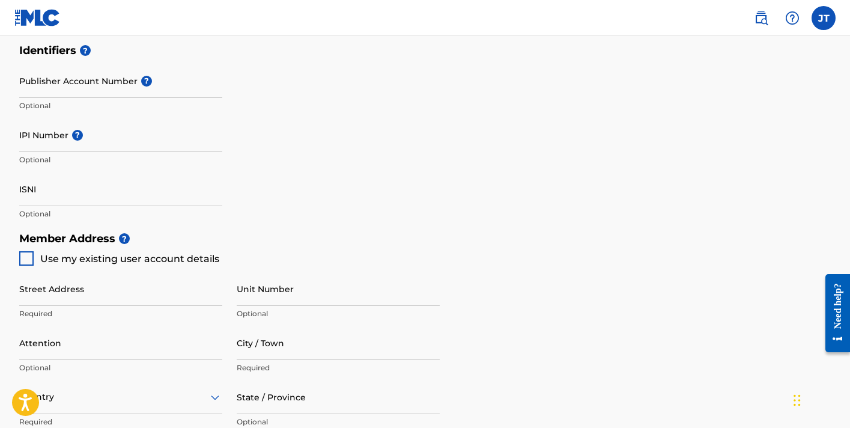
type input "818"
type input "4422245"
type input "[EMAIL_ADDRESS][DOMAIN_NAME]"
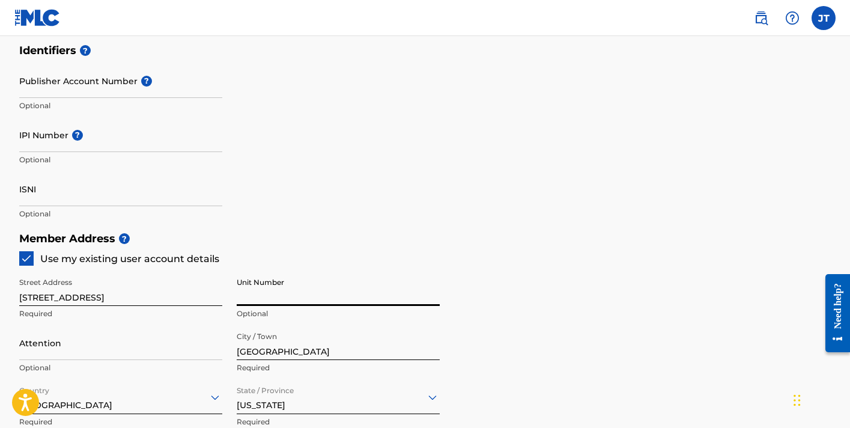
click at [247, 299] on input "Unit Number" at bounding box center [338, 289] width 203 height 34
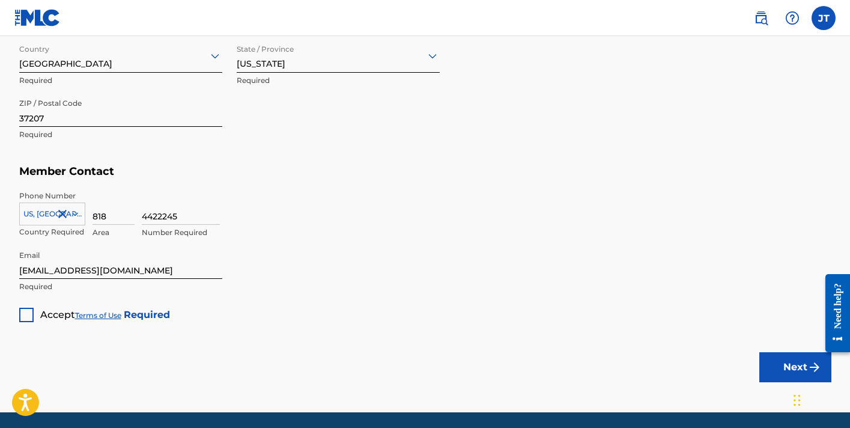
scroll to position [714, 0]
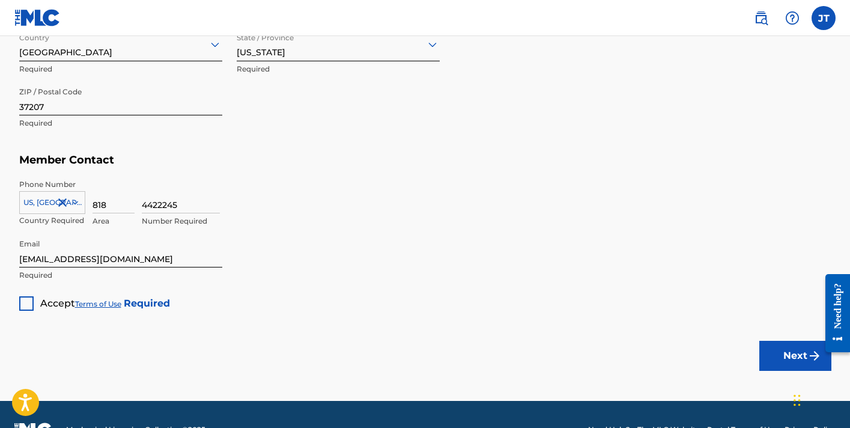
type input "9"
click at [24, 303] on div at bounding box center [26, 303] width 14 height 14
click at [776, 353] on button "Next" at bounding box center [796, 356] width 72 height 30
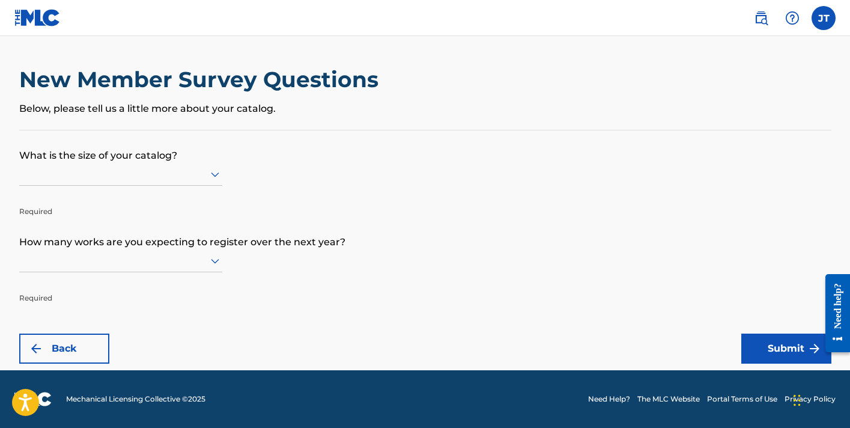
click at [205, 176] on div at bounding box center [120, 173] width 203 height 15
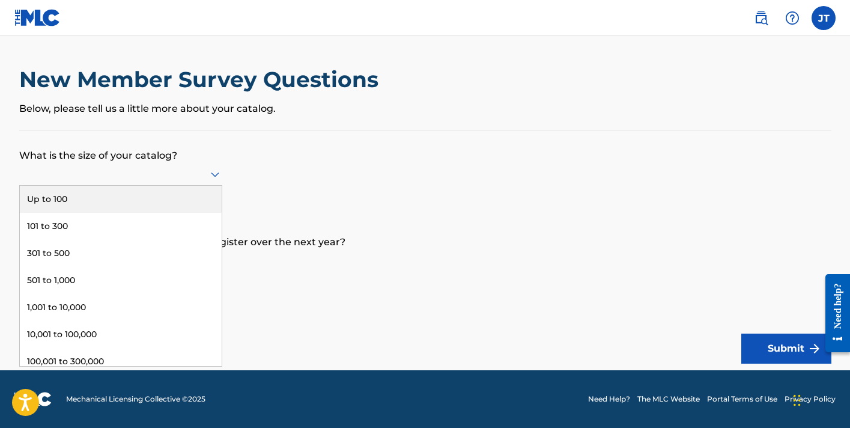
click at [88, 195] on div "Up to 100" at bounding box center [121, 199] width 202 height 27
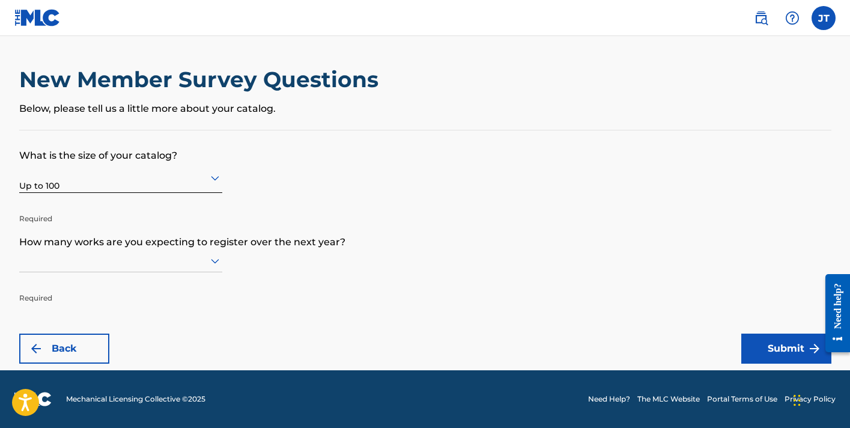
click at [67, 264] on div at bounding box center [120, 260] width 203 height 15
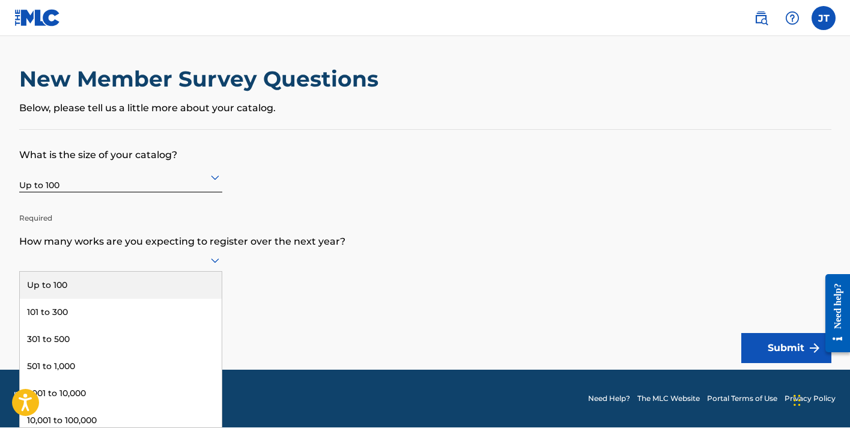
click at [64, 289] on div "Up to 100" at bounding box center [121, 285] width 202 height 27
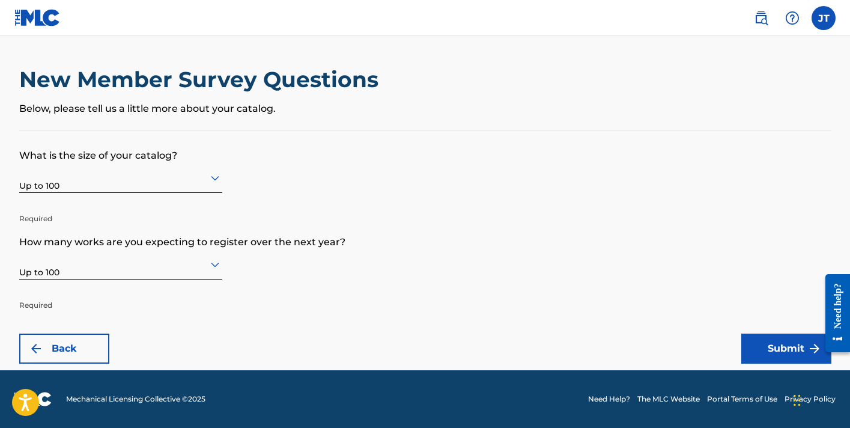
click at [809, 355] on img "submit" at bounding box center [815, 348] width 14 height 14
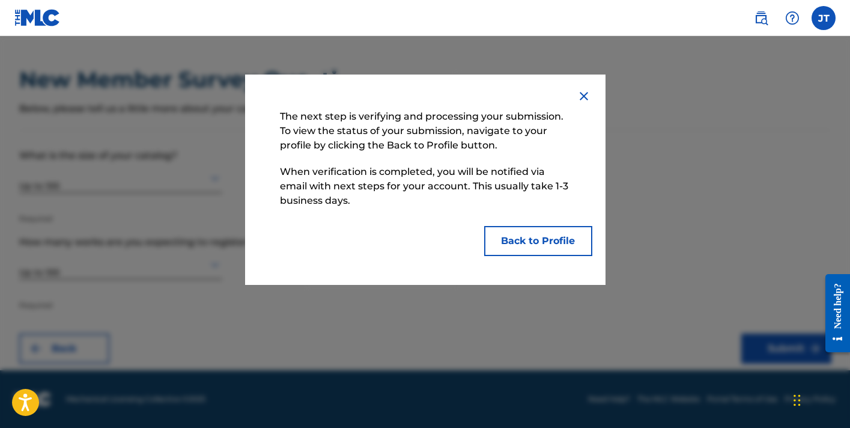
click at [549, 239] on button "Back to Profile" at bounding box center [538, 241] width 108 height 30
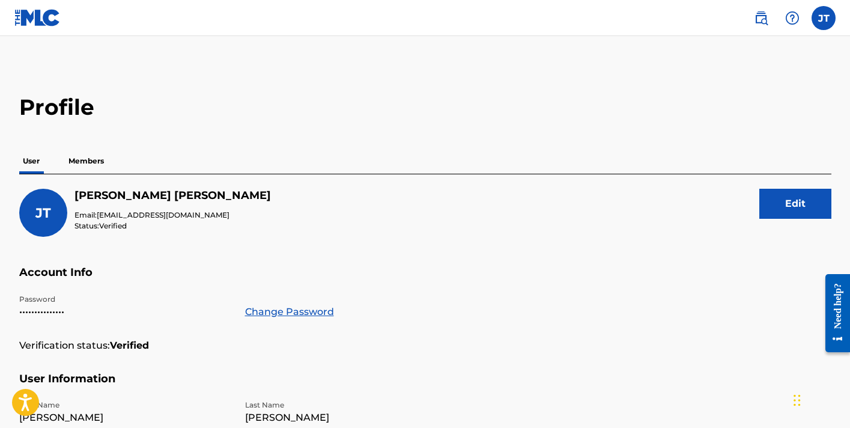
click at [827, 19] on label at bounding box center [824, 18] width 24 height 24
click at [824, 18] on input "JT Julia Trites juliellemusic615@gmail.com Notification Preferences Profile Log…" at bounding box center [824, 18] width 0 height 0
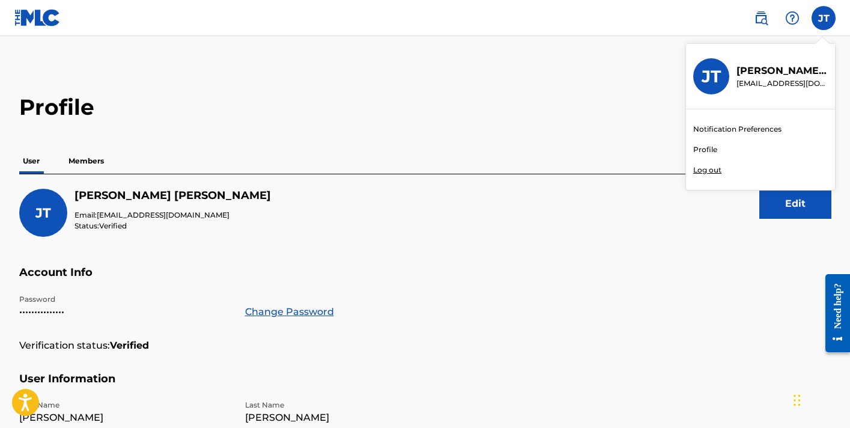
click at [707, 73] on h3 "JT" at bounding box center [711, 76] width 19 height 21
click at [824, 18] on input "JT Julia Trites juliellemusic615@gmail.com Notification Preferences Profile Log…" at bounding box center [824, 18] width 0 height 0
click at [705, 153] on link "Profile" at bounding box center [705, 149] width 24 height 11
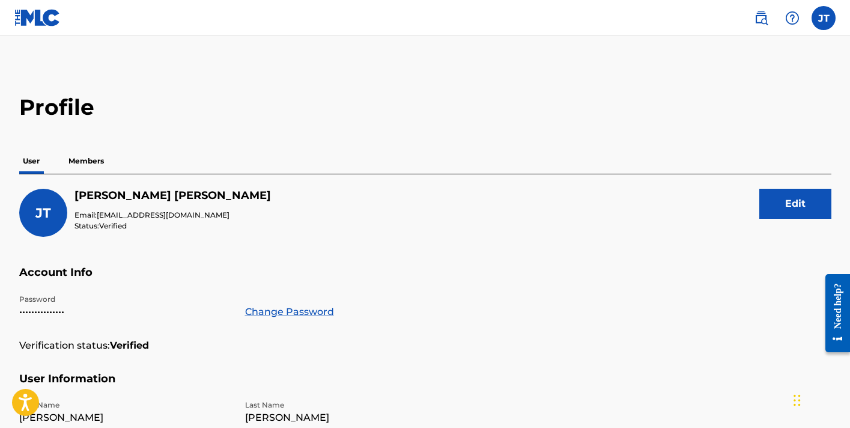
click at [104, 166] on p "Members" at bounding box center [86, 160] width 43 height 25
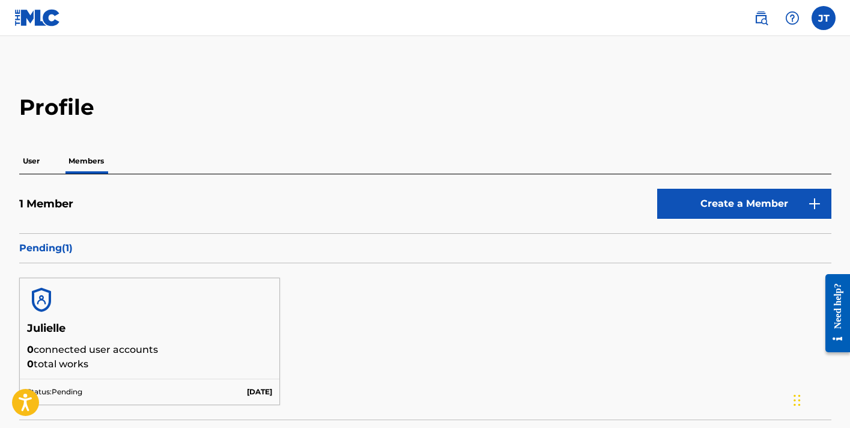
click at [36, 165] on p "User" at bounding box center [31, 160] width 24 height 25
